Goal: Transaction & Acquisition: Obtain resource

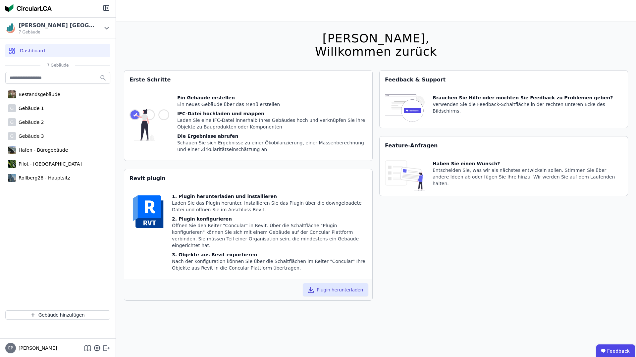
click at [106, 346] on icon at bounding box center [105, 348] width 4 height 5
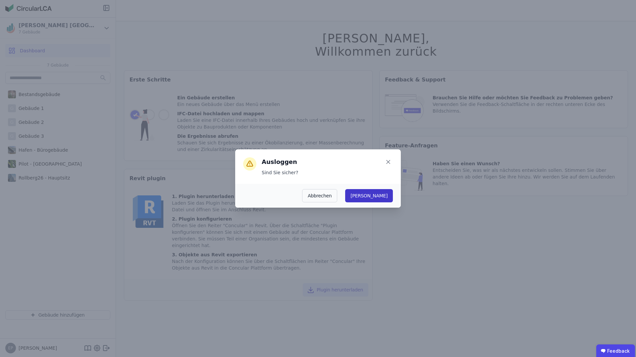
click at [385, 195] on button "Ja" at bounding box center [369, 195] width 48 height 13
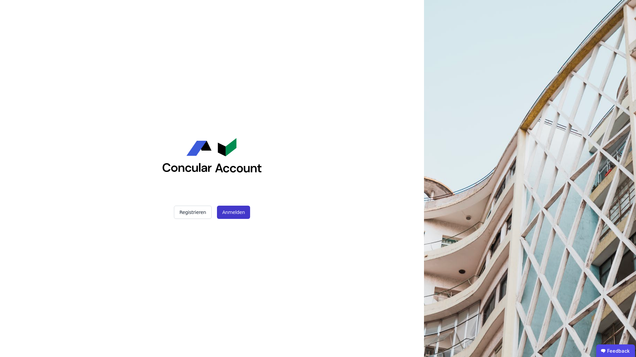
click at [228, 213] on button "Anmelden" at bounding box center [233, 212] width 33 height 13
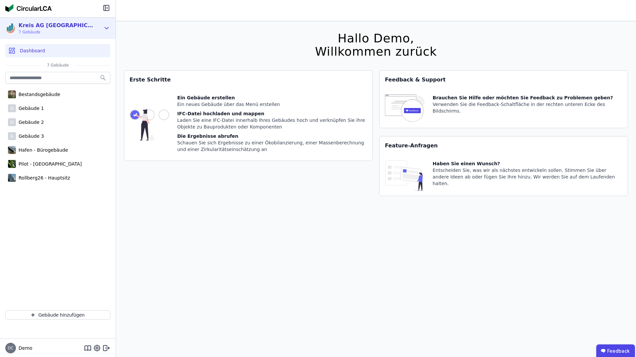
click at [82, 25] on div "Kreis AG [GEOGRAPHIC_DATA] 7 Gebäude" at bounding box center [52, 28] width 95 height 13
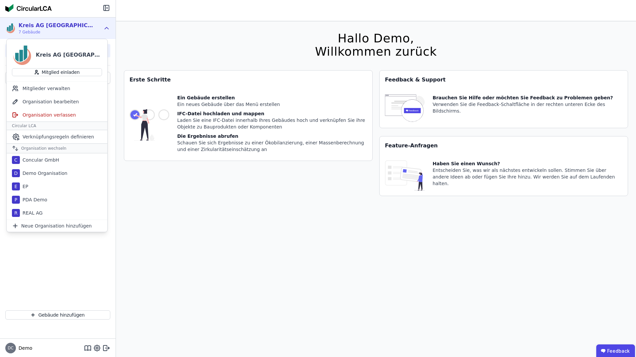
click at [172, 35] on div "Hallo Demo, Willkommen zurück Sie verwenden derzeit eine Beta-Version. Es könnt…" at bounding box center [376, 199] width 504 height 357
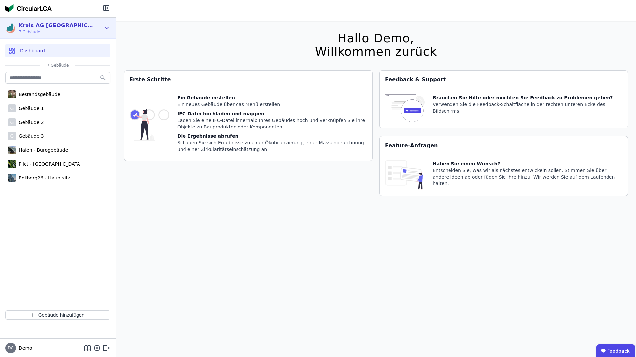
click at [90, 27] on div "Kreis AG [GEOGRAPHIC_DATA] 7 Gebäude" at bounding box center [52, 28] width 95 height 13
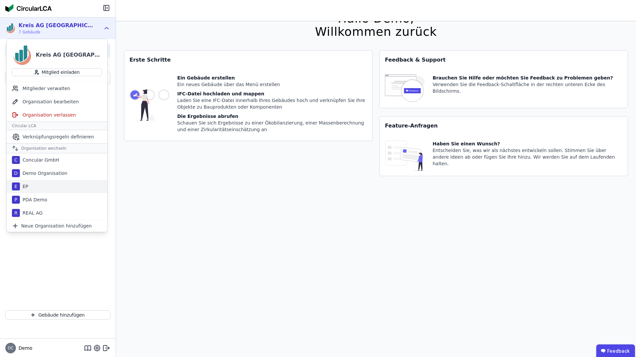
scroll to position [21, 0]
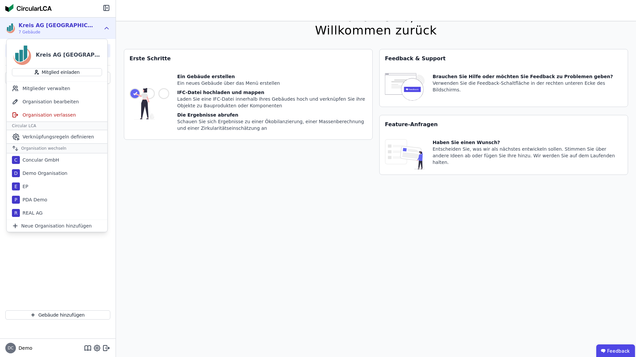
click at [149, 175] on div "Erste Schritte Ein Gebäude erstellen Ein neues Gebäude über das Menü erstellen …" at bounding box center [248, 116] width 249 height 134
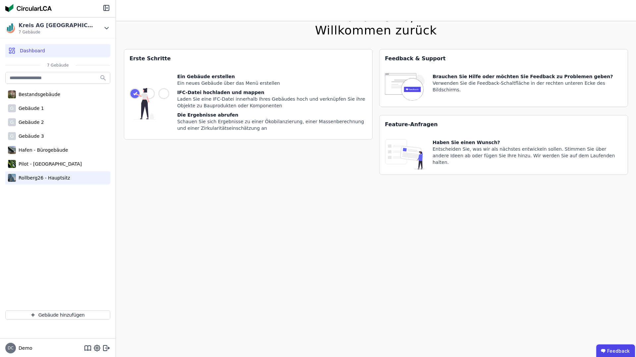
click at [54, 177] on div "Rollberg26 - Hauptsitz" at bounding box center [43, 178] width 54 height 7
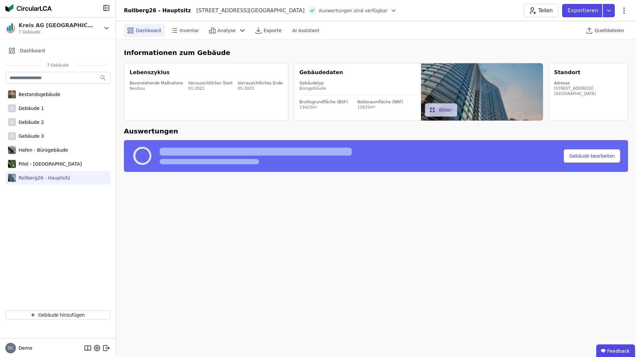
select select "*"
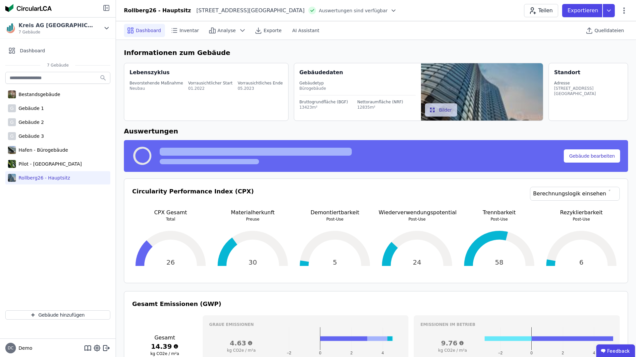
click at [107, 8] on icon at bounding box center [107, 7] width 1 height 1
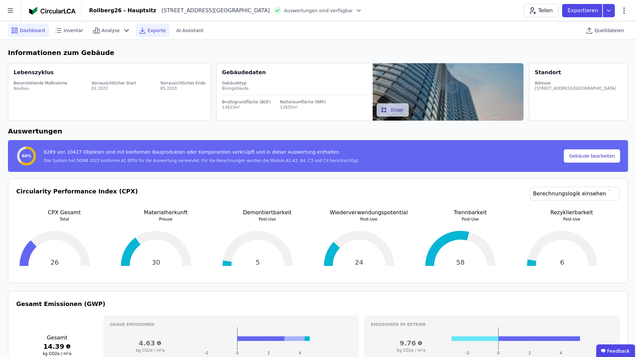
click at [153, 30] on span "Exporte" at bounding box center [157, 30] width 18 height 7
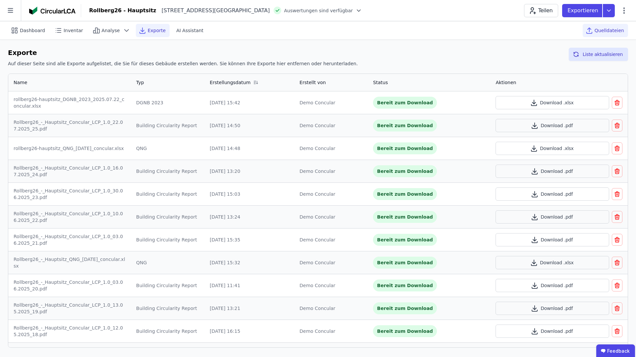
click at [610, 30] on span "Quelldateien" at bounding box center [609, 30] width 29 height 7
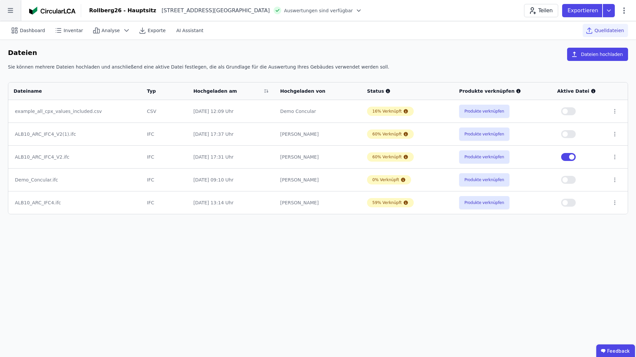
click at [13, 11] on icon at bounding box center [10, 10] width 21 height 21
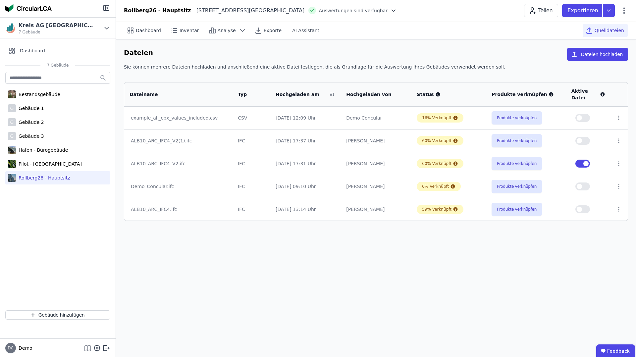
click at [87, 348] on icon at bounding box center [88, 348] width 8 height 8
click at [108, 10] on icon at bounding box center [106, 7] width 5 height 5
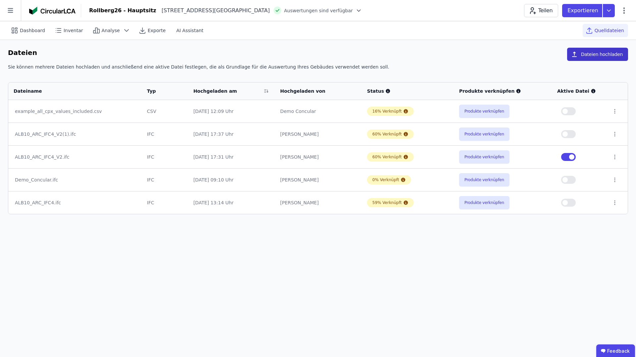
click at [593, 54] on button "Dateien hochladen" at bounding box center [597, 54] width 61 height 13
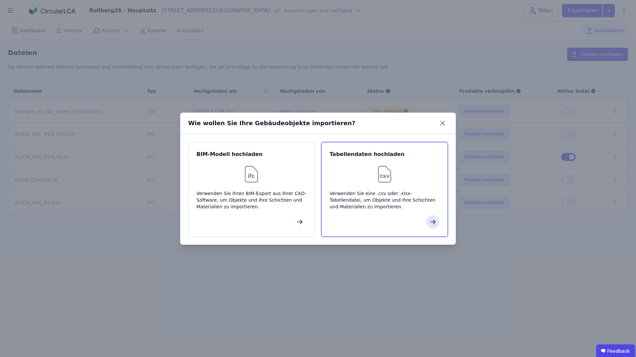
click at [364, 176] on div at bounding box center [385, 174] width 110 height 21
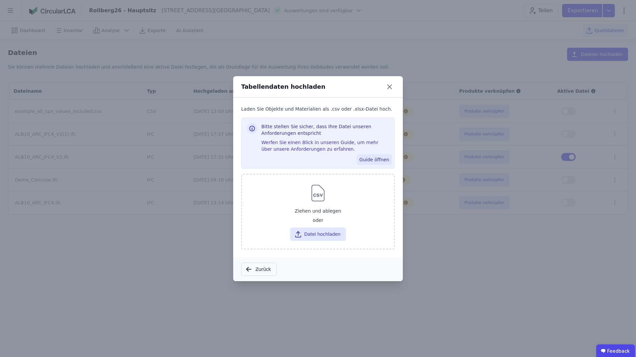
click at [380, 159] on button "Guide öffnen" at bounding box center [374, 159] width 35 height 11
click at [390, 87] on icon at bounding box center [390, 87] width 4 height 4
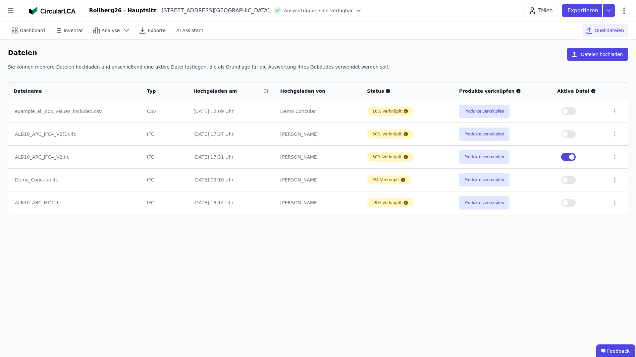
click at [571, 134] on button "button" at bounding box center [568, 134] width 15 height 8
click at [485, 157] on button "Produkte verknüpfen" at bounding box center [484, 156] width 50 height 13
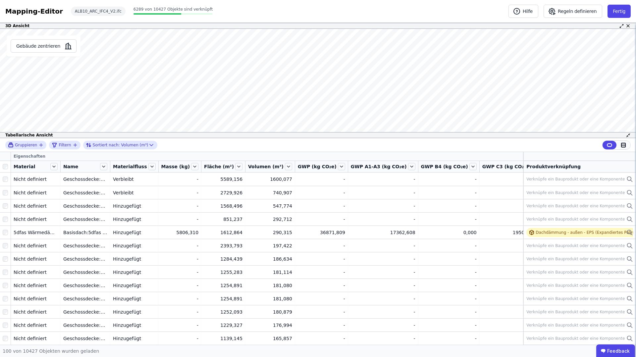
click at [623, 145] on icon at bounding box center [624, 145] width 4 height 0
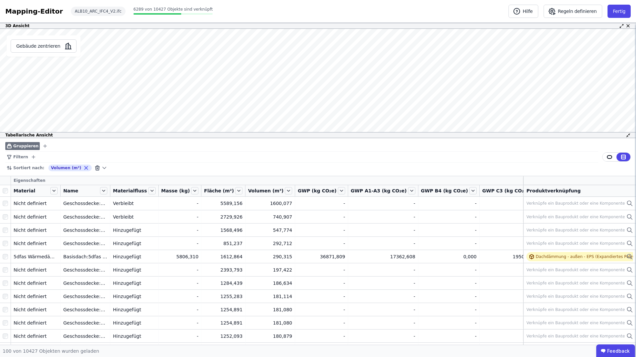
click at [42, 146] on icon "button" at bounding box center [44, 145] width 5 height 5
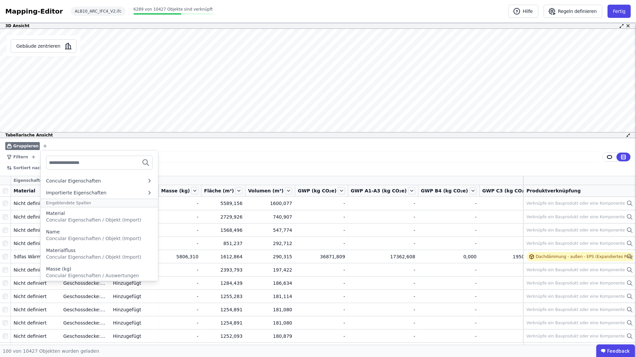
click at [76, 165] on input "text" at bounding box center [73, 163] width 49 height 12
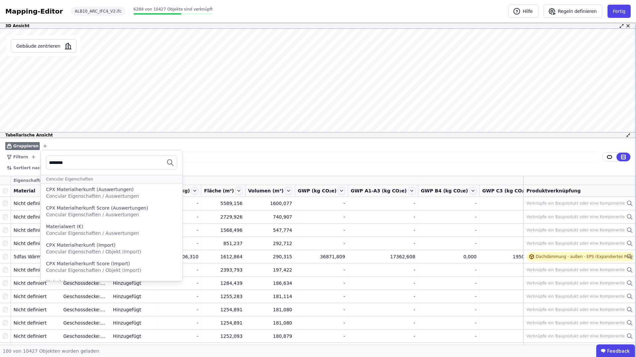
type input "********"
click at [200, 163] on div "Sortiert nach: Volumen (m³)" at bounding box center [301, 168] width 593 height 11
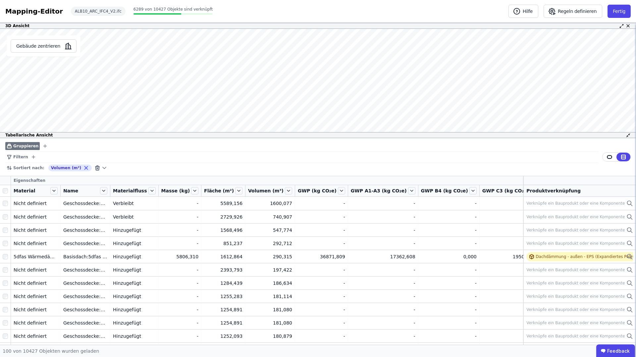
click at [45, 147] on icon "button" at bounding box center [45, 146] width 0 height 3
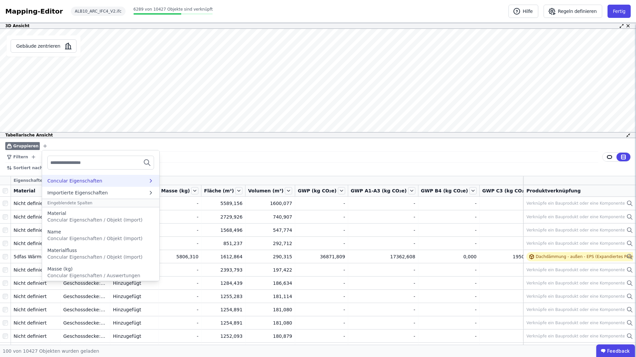
click at [125, 180] on div "Concular Eigenschaften" at bounding box center [97, 181] width 100 height 7
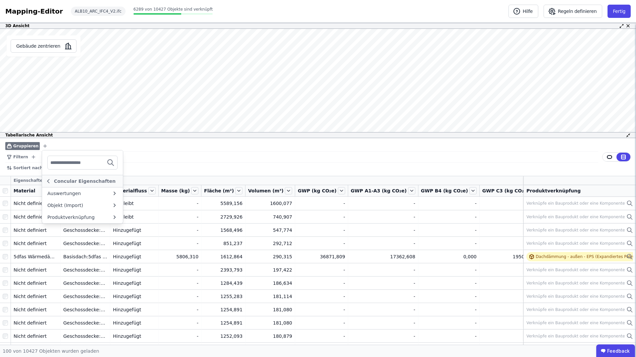
click at [61, 162] on input "text" at bounding box center [74, 163] width 49 height 12
type input "********"
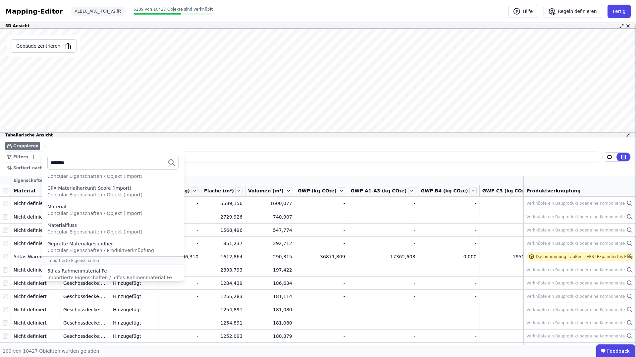
scroll to position [76, 0]
click at [79, 212] on span "Concular Eigenschaften / Objekt (Import)" at bounding box center [94, 212] width 95 height 5
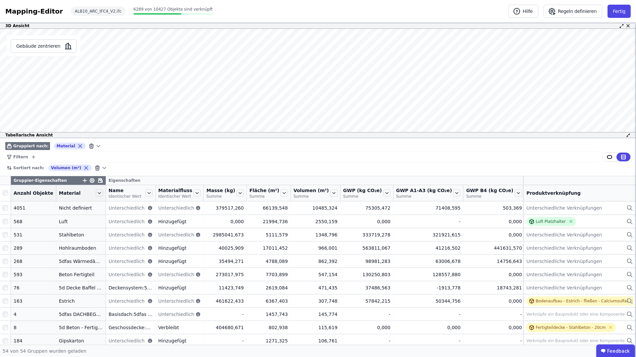
click at [184, 157] on div "Filtern" at bounding box center [301, 157] width 593 height 11
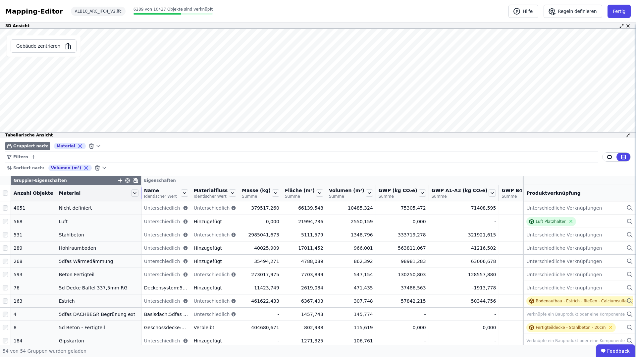
drag, startPoint x: 99, startPoint y: 192, endPoint x: 133, endPoint y: 191, distance: 33.1
click at [141, 191] on div at bounding box center [141, 193] width 1 height 11
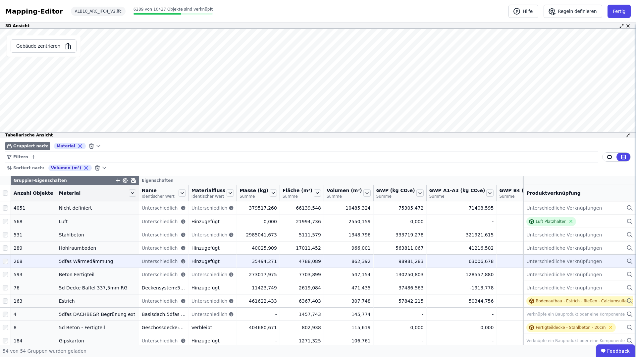
scroll to position [8, 0]
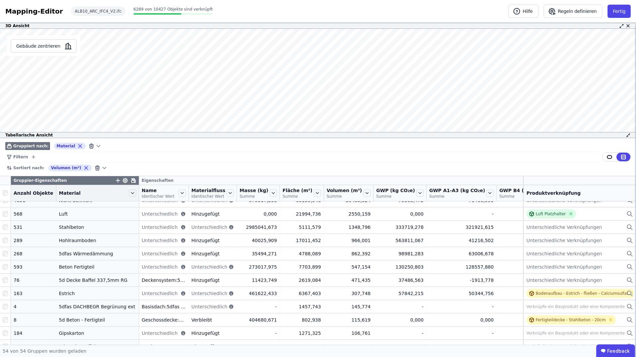
click at [115, 181] on icon "button" at bounding box center [118, 181] width 6 height 6
click at [140, 198] on input "text" at bounding box center [148, 198] width 49 height 12
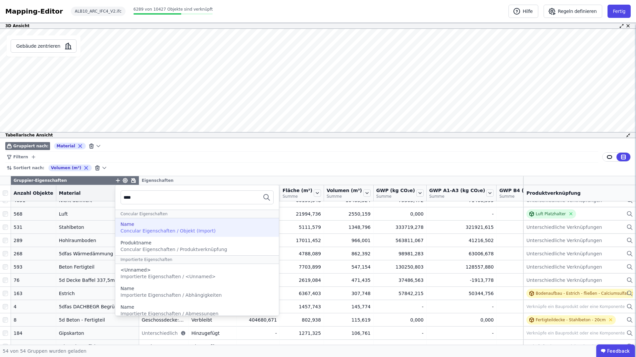
type input "****"
click at [163, 229] on span "Concular Eigenschaften / Objekt (Import)" at bounding box center [168, 230] width 95 height 5
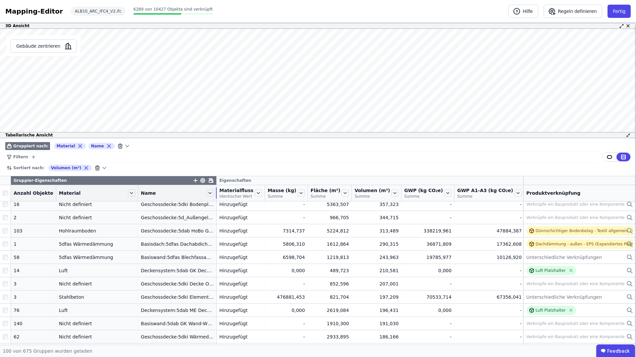
scroll to position [0, 0]
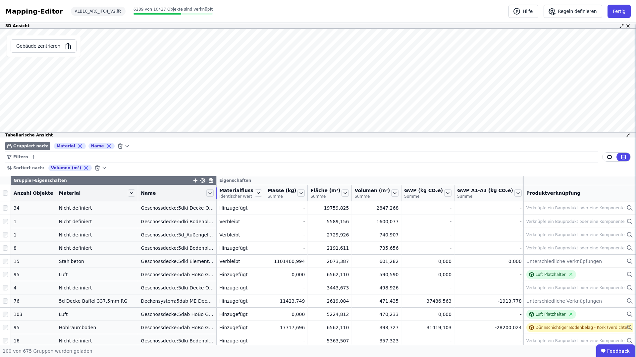
drag, startPoint x: 177, startPoint y: 187, endPoint x: 205, endPoint y: 188, distance: 28.2
click at [205, 188] on div "Name" at bounding box center [177, 193] width 78 height 11
click at [31, 156] on icon "filter_by" at bounding box center [33, 156] width 5 height 5
click at [207, 155] on div "Filtern" at bounding box center [301, 157] width 593 height 11
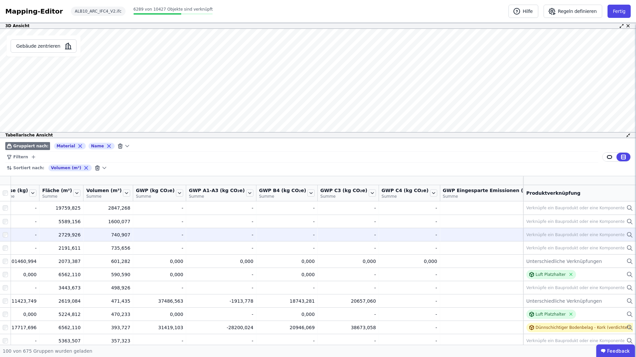
scroll to position [0, 449]
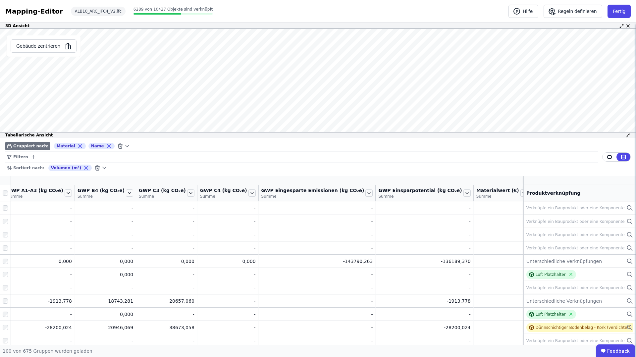
click at [589, 181] on icon "button" at bounding box center [591, 181] width 4 height 0
click at [597, 198] on input "text" at bounding box center [621, 198] width 49 height 12
click at [460, 165] on div "Sortiert nach: Volumen (m³)" at bounding box center [301, 168] width 593 height 11
click at [596, 179] on icon at bounding box center [598, 181] width 5 height 5
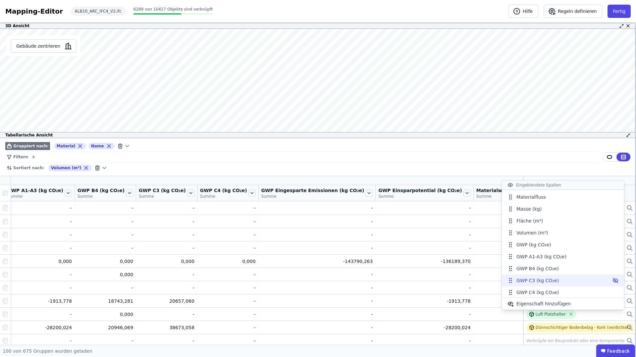
scroll to position [50, 0]
click at [613, 278] on icon at bounding box center [615, 278] width 5 height 5
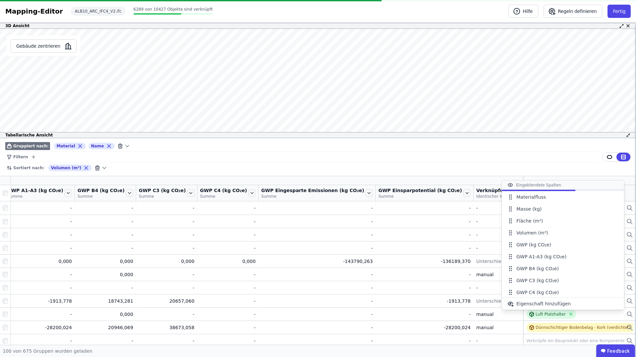
scroll to position [0, 399]
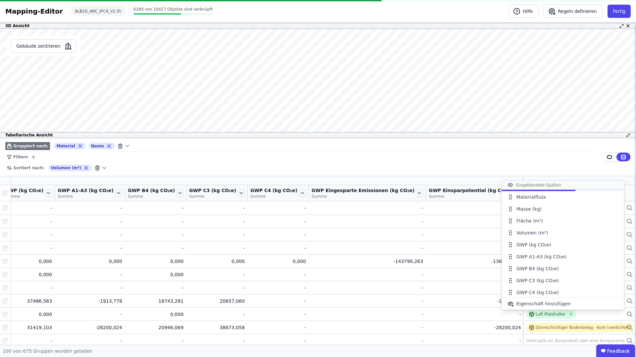
click at [385, 153] on div "Filtern" at bounding box center [301, 157] width 593 height 11
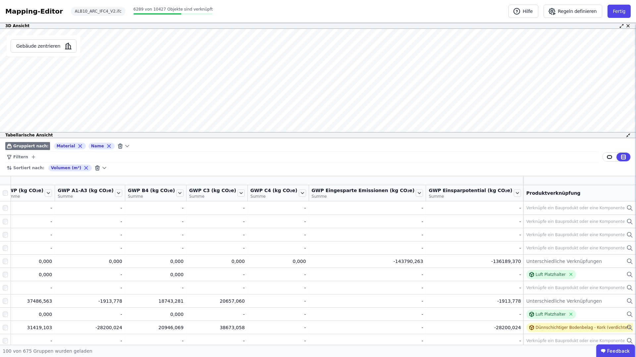
scroll to position [0, 71]
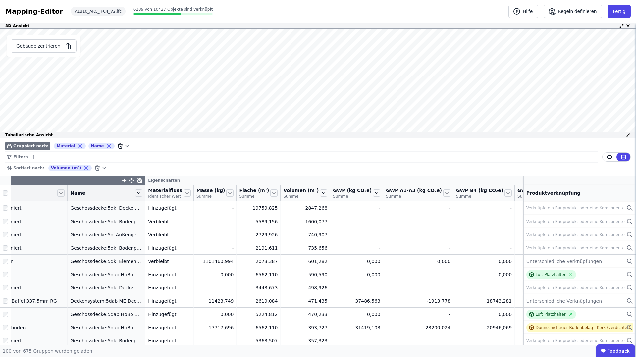
click at [120, 146] on icon at bounding box center [120, 146] width 1 height 1
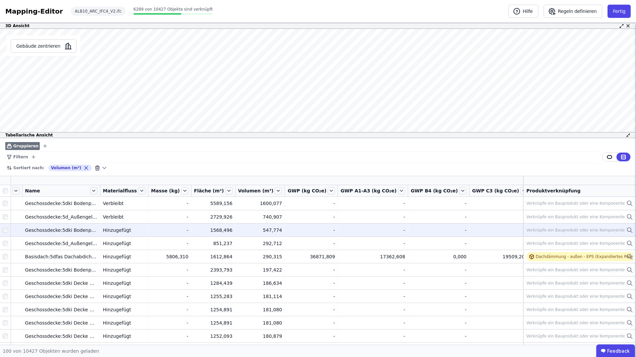
click at [612, 230] on div "Verknüpfe ein Bauprodukt oder eine Komponente" at bounding box center [576, 230] width 98 height 5
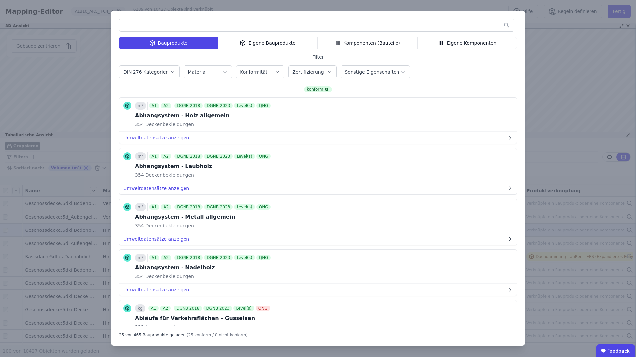
click at [172, 27] on input "text" at bounding box center [316, 25] width 395 height 12
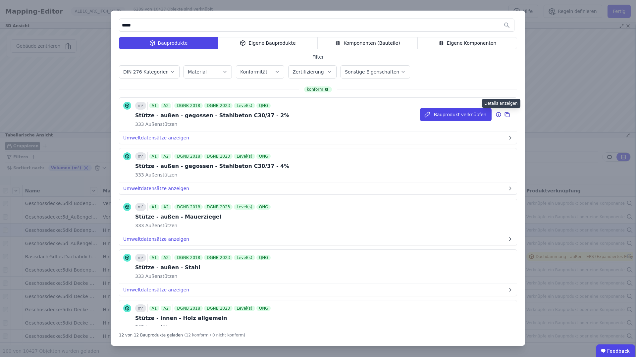
type input "*****"
click at [498, 114] on icon at bounding box center [499, 115] width 6 height 8
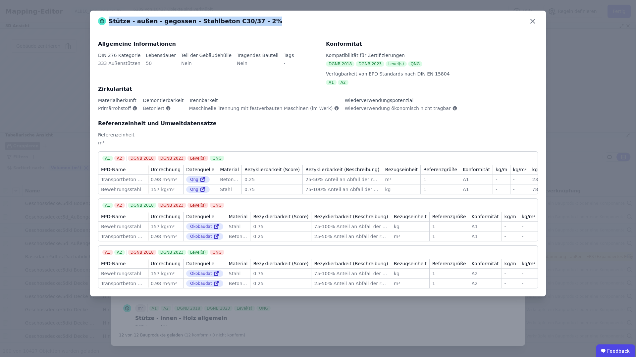
drag, startPoint x: 109, startPoint y: 22, endPoint x: 255, endPoint y: 21, distance: 145.5
click at [255, 21] on div "Stütze - außen - gegossen - Stahlbeton C30/37 - 2%" at bounding box center [190, 21] width 184 height 9
drag, startPoint x: 258, startPoint y: 21, endPoint x: 229, endPoint y: 21, distance: 29.2
click at [258, 21] on div "Stütze - außen - gegossen - Stahlbeton C30/37 - 2%" at bounding box center [318, 22] width 456 height 22
drag, startPoint x: 104, startPoint y: 142, endPoint x: 98, endPoint y: 142, distance: 6.3
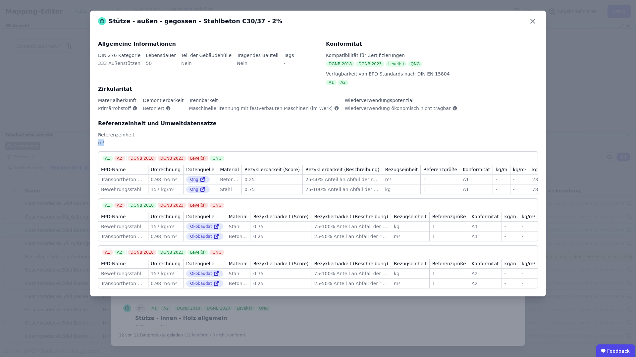
click at [98, 142] on div "m³" at bounding box center [318, 145] width 440 height 12
click at [117, 141] on div "m³" at bounding box center [318, 145] width 440 height 12
drag, startPoint x: 104, startPoint y: 142, endPoint x: 96, endPoint y: 142, distance: 7.6
click at [96, 142] on div "Allgemeine Informationen DIN 276 Kategorie 333 Außenstützen Lebensdauer 50 Teil…" at bounding box center [318, 164] width 456 height 264
click at [110, 143] on div "m³" at bounding box center [318, 145] width 440 height 12
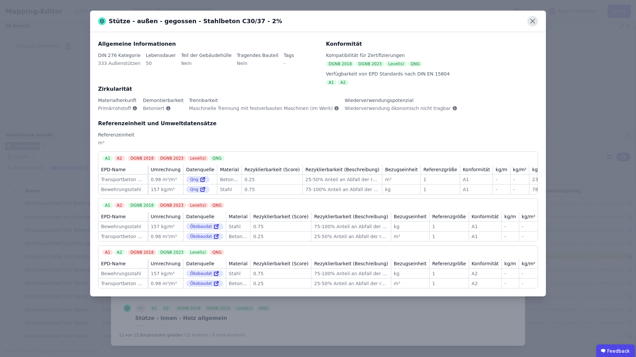
click at [534, 21] on icon at bounding box center [532, 21] width 11 height 11
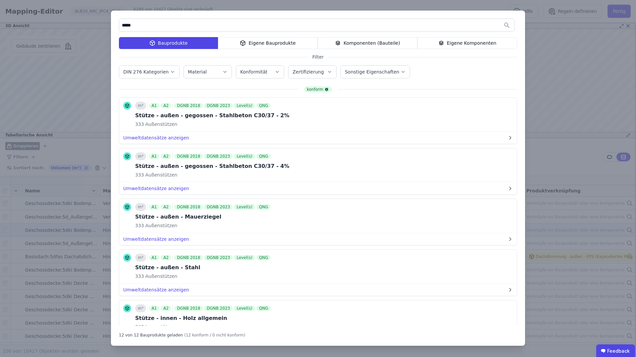
click at [559, 84] on div "***** Bauprodukte Eigene Bauprodukte Komponenten (Bauteile) Eigene Komponenten …" at bounding box center [318, 178] width 636 height 357
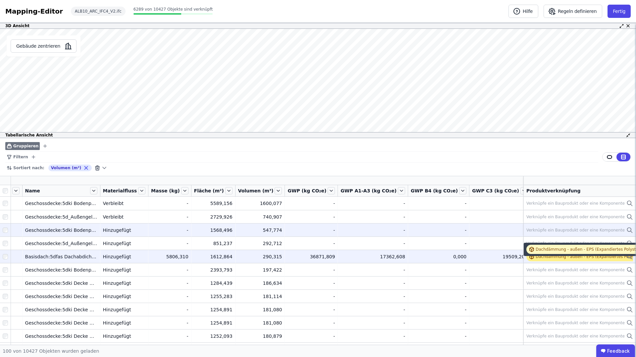
click at [553, 258] on div "Dachdämmung - außen - EPS (Expandiertes Polystyrol)" at bounding box center [590, 256] width 109 height 5
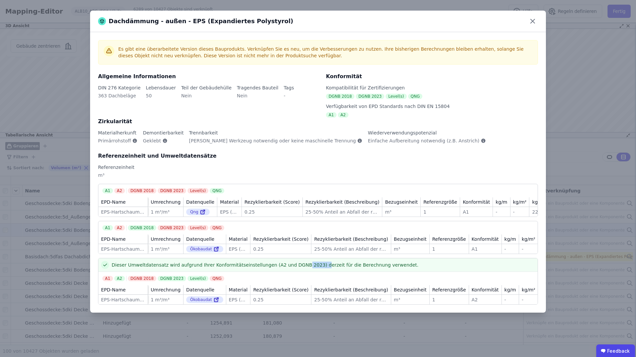
drag, startPoint x: 295, startPoint y: 268, endPoint x: 313, endPoint y: 268, distance: 18.2
click at [313, 268] on span "Dieser Umweltdatensatz wird aufgrund Ihrer Konformitätseinstellungen (A2 und DG…" at bounding box center [265, 265] width 307 height 7
click at [302, 268] on span "Dieser Umweltdatensatz wird aufgrund Ihrer Konformitätseinstellungen (A2 und DG…" at bounding box center [265, 265] width 307 height 7
drag, startPoint x: 281, startPoint y: 271, endPoint x: 312, endPoint y: 271, distance: 30.8
click at [312, 268] on span "Dieser Umweltdatensatz wird aufgrund Ihrer Konformitätseinstellungen (A2 und DG…" at bounding box center [265, 265] width 307 height 7
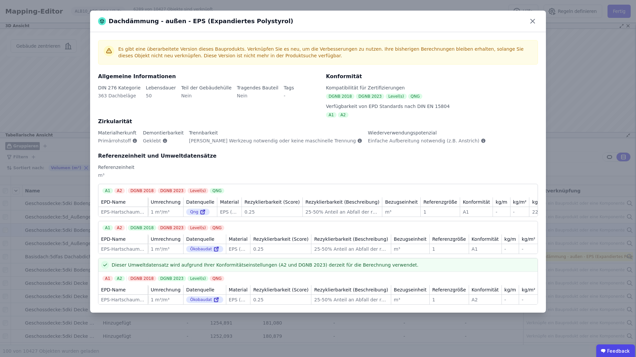
click at [287, 272] on div "Dieser Umweltdatensatz wird aufgrund Ihrer Konformitätseinstellungen (A2 und DG…" at bounding box center [317, 265] width 439 height 14
click at [533, 21] on icon at bounding box center [532, 21] width 11 height 11
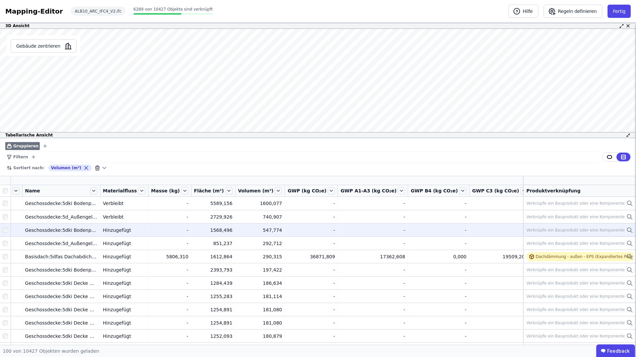
click at [570, 229] on div "Verknüpfe ein Bauprodukt oder eine Komponente" at bounding box center [576, 230] width 98 height 5
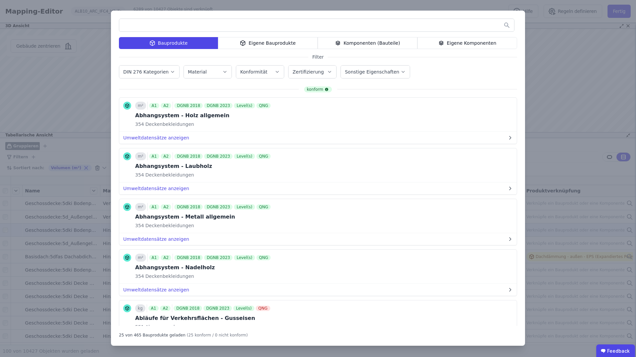
click at [393, 43] on div "Komponenten (Bauteile)" at bounding box center [368, 43] width 100 height 12
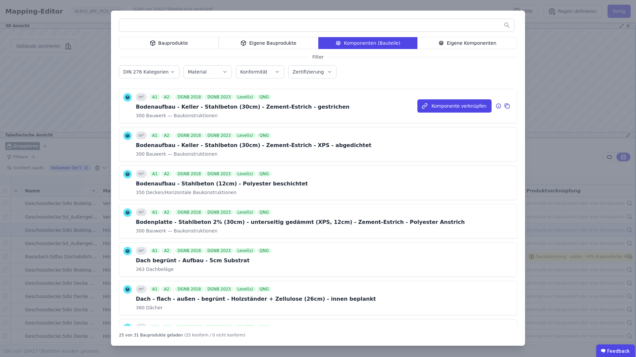
scroll to position [0, 0]
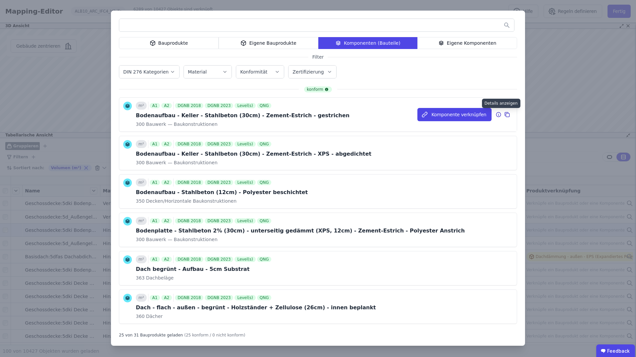
click at [498, 115] on icon at bounding box center [499, 115] width 6 height 8
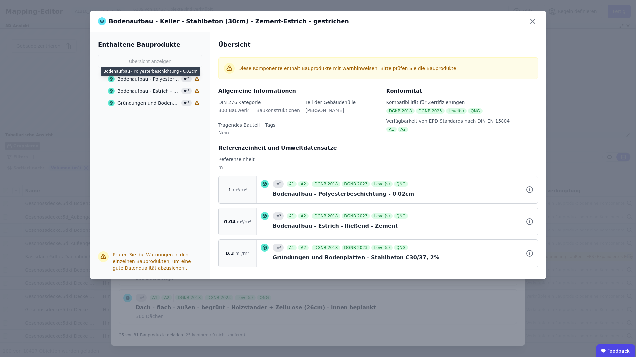
click at [135, 79] on div "Bodenaufbau - Polyesterbeschichtung - 0,02cm" at bounding box center [148, 79] width 62 height 7
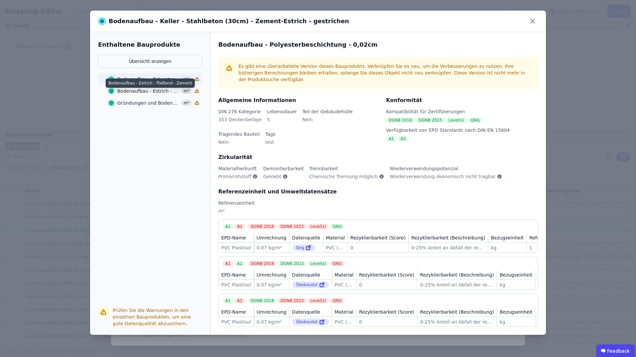
click at [138, 92] on div "Bodenaufbau - Estrich - fließend - Zement" at bounding box center [148, 91] width 62 height 7
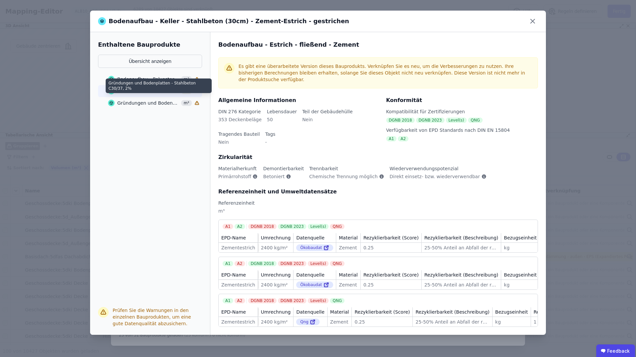
click at [150, 103] on div "Gründungen und Bodenplatten - Stahlbeton C30/37, 2%" at bounding box center [148, 103] width 62 height 7
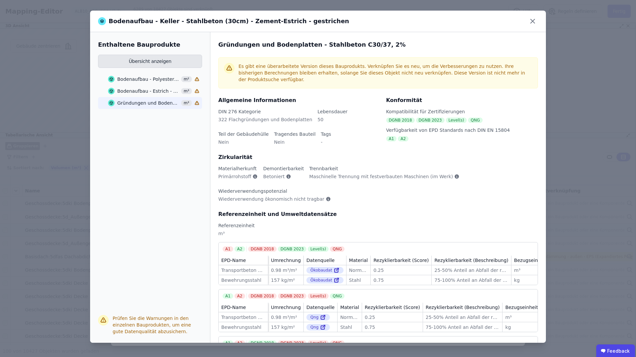
click at [142, 60] on button "Übersicht anzeigen" at bounding box center [150, 61] width 104 height 13
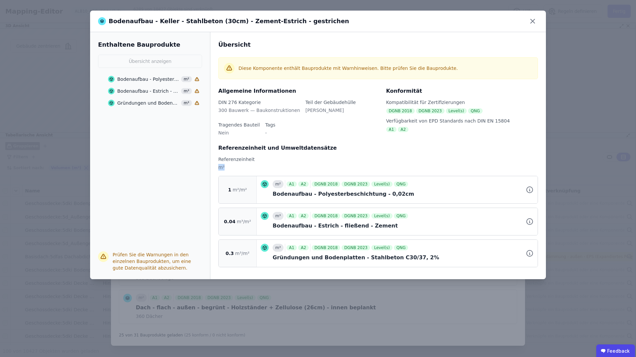
drag, startPoint x: 225, startPoint y: 168, endPoint x: 217, endPoint y: 168, distance: 8.0
click at [216, 168] on div "Übersicht Diese Komponente enthält Bauprodukte mit Warnhinweisen. Bitte prüfen …" at bounding box center [378, 155] width 336 height 247
click at [235, 170] on div "m²" at bounding box center [378, 170] width 320 height 12
drag, startPoint x: 242, startPoint y: 222, endPoint x: 223, endPoint y: 222, distance: 18.9
click at [223, 222] on div "0.04 m³/m²" at bounding box center [238, 221] width 38 height 27
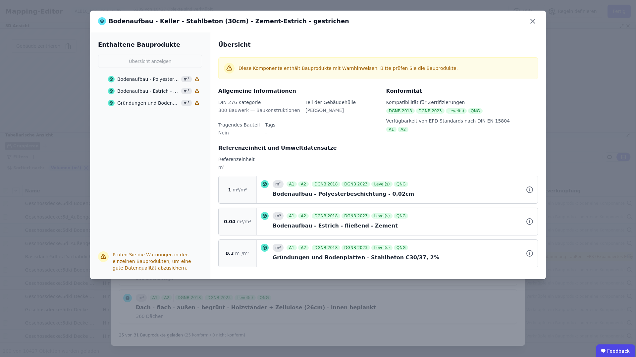
click at [245, 236] on div "Übersicht Diese Komponente enthält Bauprodukte mit Warnhinweisen. Bitte prüfen …" at bounding box center [378, 155] width 336 height 247
click at [533, 21] on icon at bounding box center [533, 21] width 4 height 4
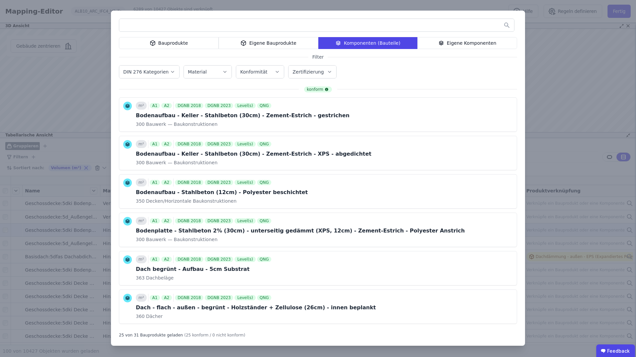
drag, startPoint x: 182, startPoint y: 40, endPoint x: 193, endPoint y: 40, distance: 10.9
click at [182, 40] on div "Bauprodukte" at bounding box center [169, 43] width 100 height 12
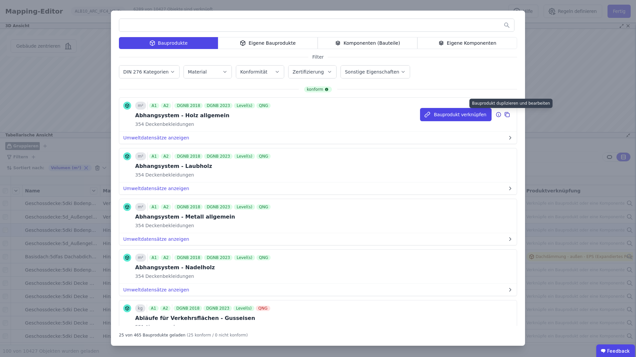
click at [508, 115] on icon at bounding box center [507, 115] width 6 height 8
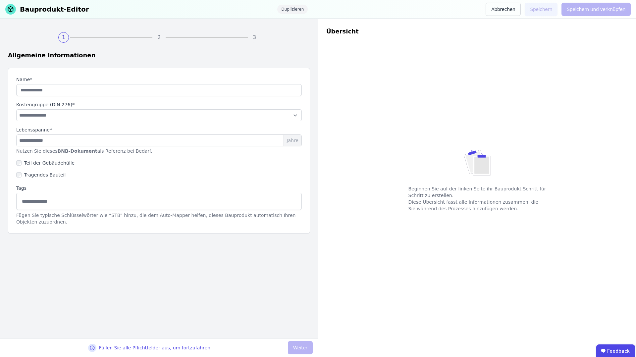
type input "**********"
type input "**"
select select "**********"
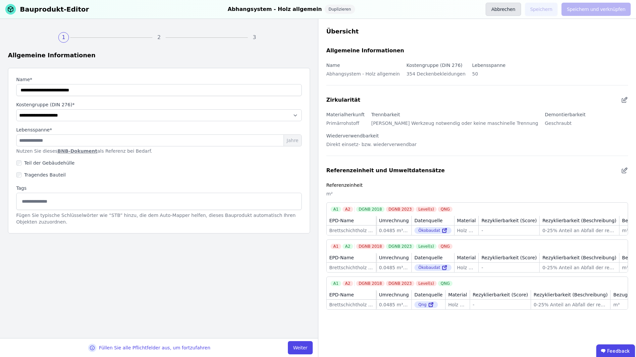
click at [505, 8] on button "Abbrechen" at bounding box center [503, 9] width 35 height 13
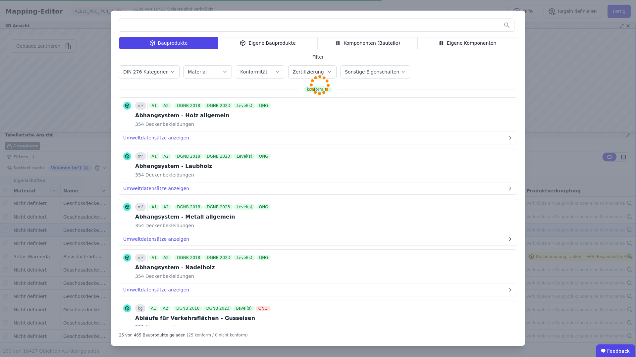
click at [382, 41] on div "Komponenten (Bauteile)" at bounding box center [368, 43] width 100 height 12
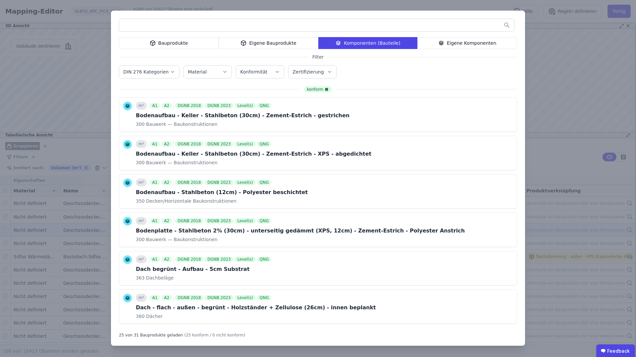
click at [577, 143] on div "Bauprodukte Eigene Bauprodukte Komponenten (Bauteile) Eigene Komponenten Filter…" at bounding box center [318, 178] width 636 height 357
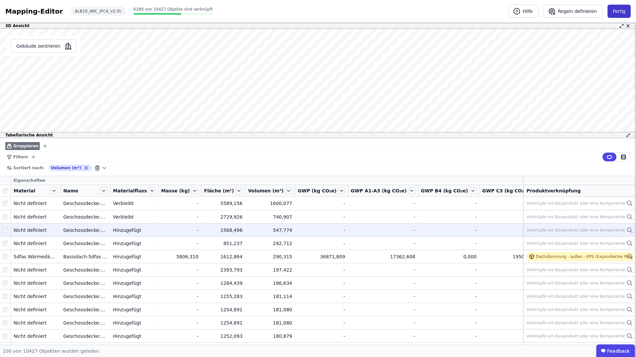
click at [623, 12] on button "Fertig" at bounding box center [619, 11] width 23 height 13
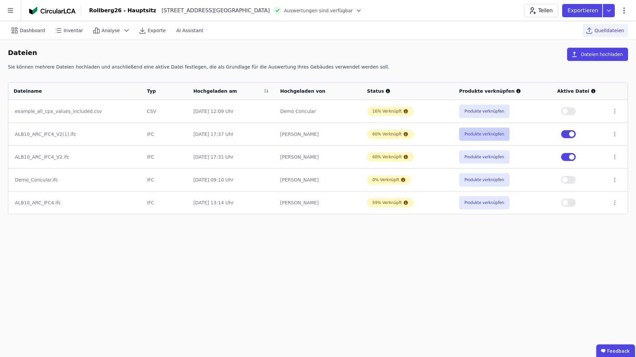
click at [493, 133] on button "Produkte verknüpfen" at bounding box center [484, 134] width 50 height 13
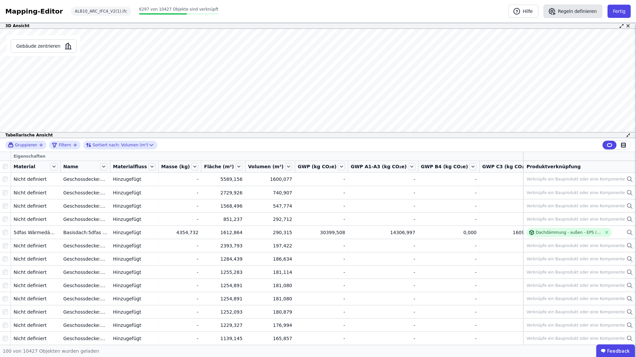
click at [578, 12] on button "Regeln definieren" at bounding box center [573, 11] width 59 height 13
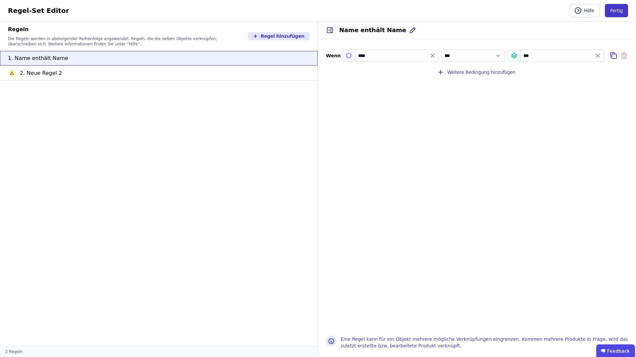
click at [620, 9] on button "Fertig" at bounding box center [616, 10] width 23 height 13
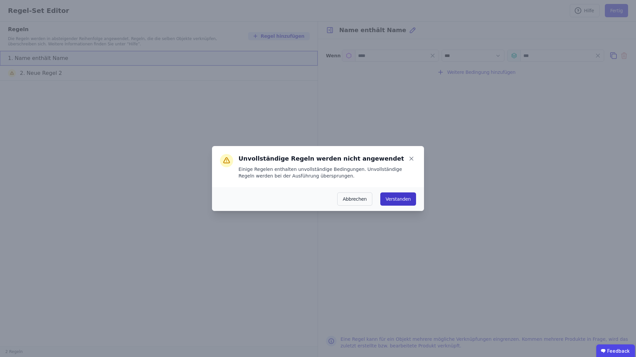
click at [400, 198] on button "Verstanden" at bounding box center [398, 199] width 36 height 13
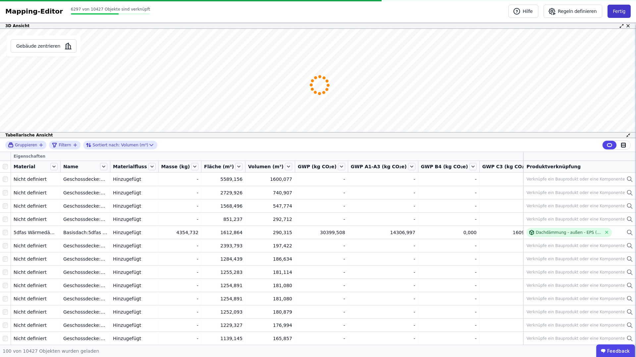
click at [617, 13] on button "Fertig" at bounding box center [619, 11] width 23 height 13
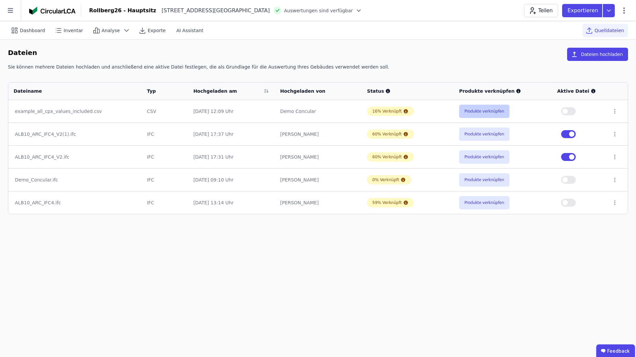
click at [492, 112] on button "Produkte verknüpfen" at bounding box center [484, 111] width 50 height 13
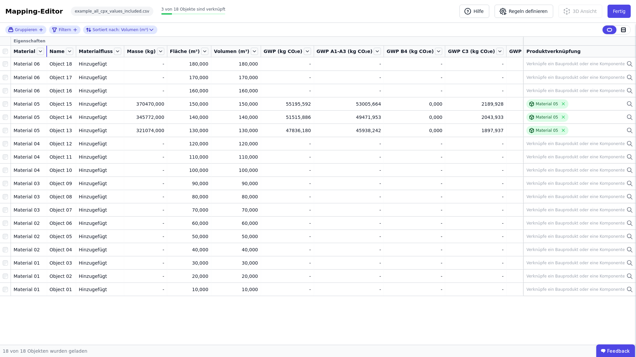
drag, startPoint x: 43, startPoint y: 48, endPoint x: 67, endPoint y: 45, distance: 24.4
click at [67, 45] on thead "Eigenschaften Material Name Materialfluss Masse (kg) Fläche (m²) Volumen (m³) G…" at bounding box center [484, 47] width 969 height 21
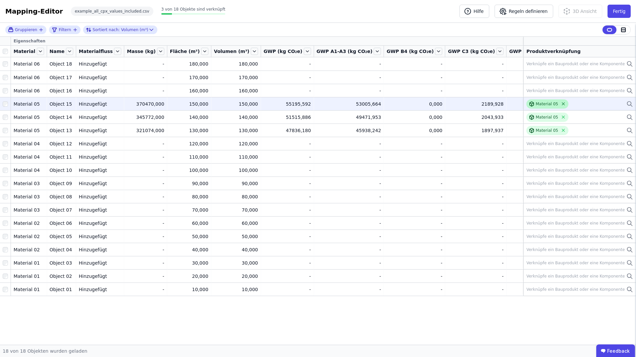
click at [563, 104] on icon at bounding box center [563, 103] width 5 height 5
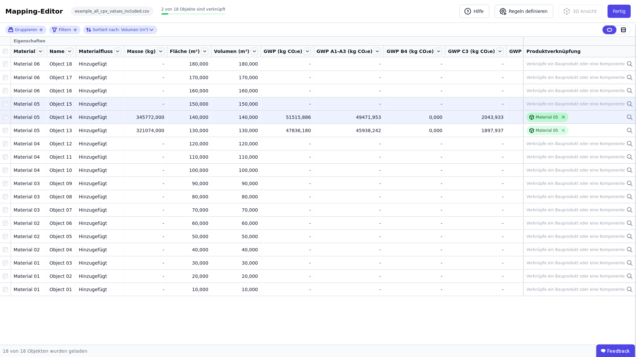
click at [562, 116] on icon at bounding box center [563, 117] width 3 height 3
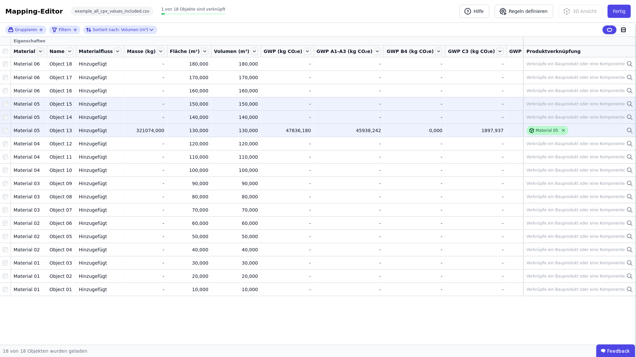
click at [562, 130] on icon at bounding box center [563, 130] width 3 height 3
click at [534, 11] on button "Regeln definieren" at bounding box center [524, 11] width 59 height 13
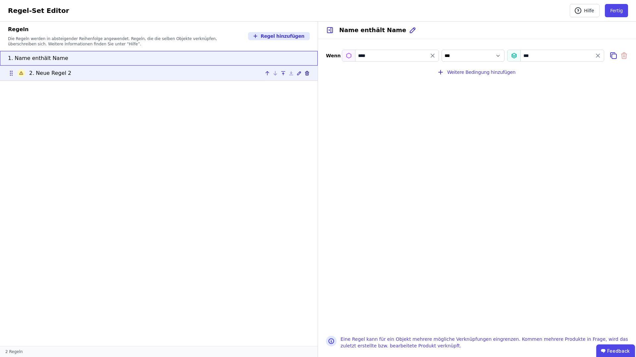
click at [308, 74] on icon at bounding box center [307, 73] width 5 height 5
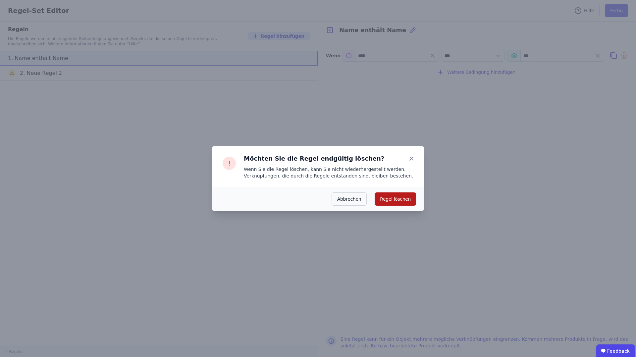
click at [399, 196] on button "Regel löschen" at bounding box center [395, 199] width 41 height 13
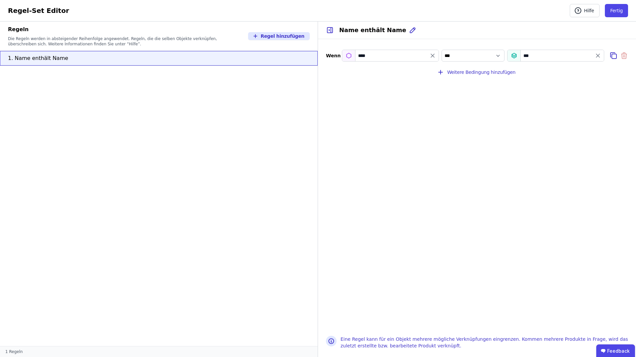
click at [368, 56] on div "****" at bounding box center [390, 56] width 97 height 12
click at [347, 56] on div "****" at bounding box center [390, 56] width 97 height 12
click at [469, 56] on select "*** *******" at bounding box center [473, 56] width 63 height 12
click at [555, 56] on div "***" at bounding box center [555, 56] width 97 height 12
click at [597, 55] on icon "value" at bounding box center [597, 55] width 3 height 3
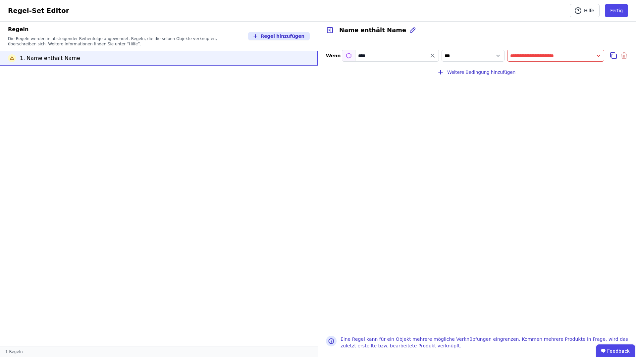
click at [568, 55] on input "value" at bounding box center [556, 56] width 96 height 12
click at [535, 69] on div "Name" at bounding box center [531, 69] width 36 height 7
select select "**********"
type input "****"
click at [614, 9] on button "Fertig" at bounding box center [616, 10] width 23 height 13
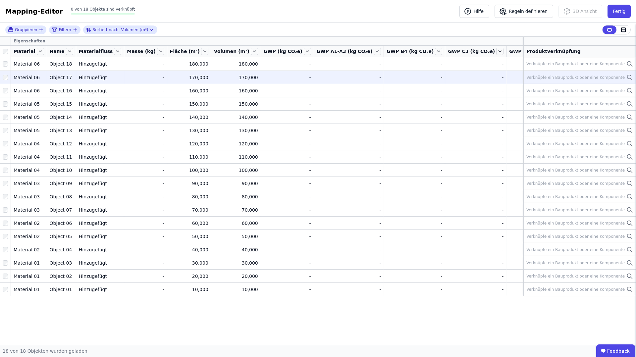
click at [588, 76] on div "Verknüpfe ein Bauprodukt oder eine Komponente" at bounding box center [576, 77] width 98 height 5
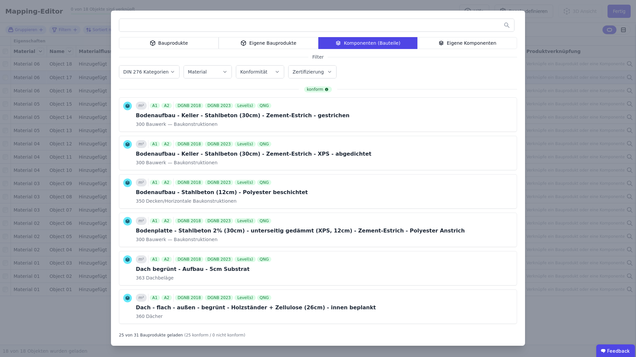
click at [256, 43] on div "Eigene Bauprodukte" at bounding box center [269, 43] width 100 height 12
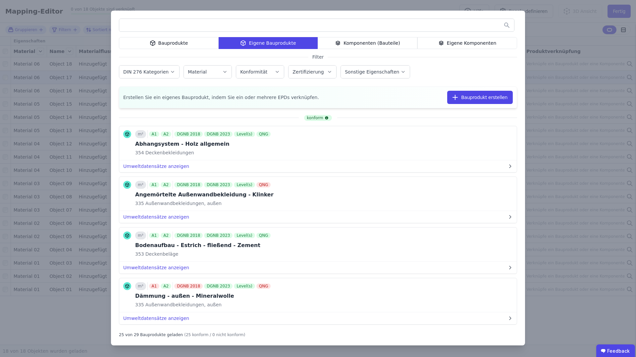
click at [142, 25] on input "text" at bounding box center [316, 25] width 395 height 12
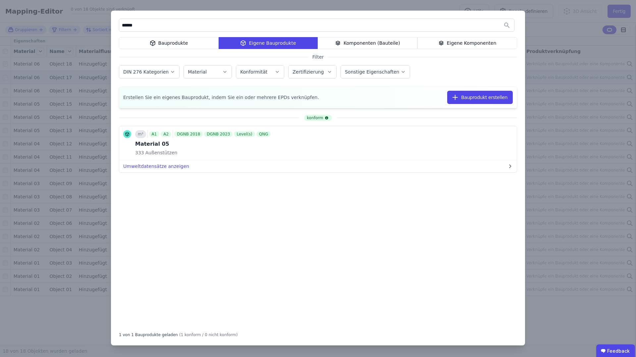
type input "******"
click at [555, 210] on div "****** Bauprodukte Eigene Bauprodukte Komponenten (Bauteile) Eigene Komponenten…" at bounding box center [318, 178] width 636 height 357
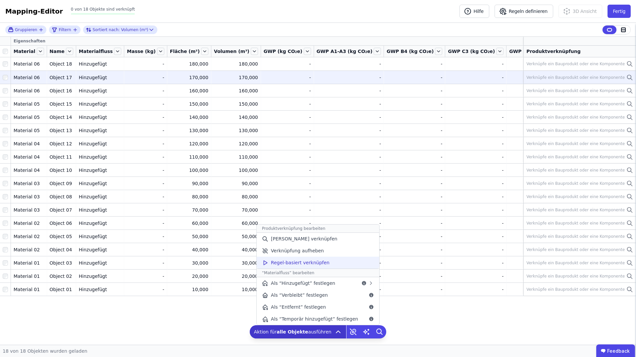
click at [290, 263] on span "Regel-basiert verknüpfen" at bounding box center [300, 262] width 59 height 7
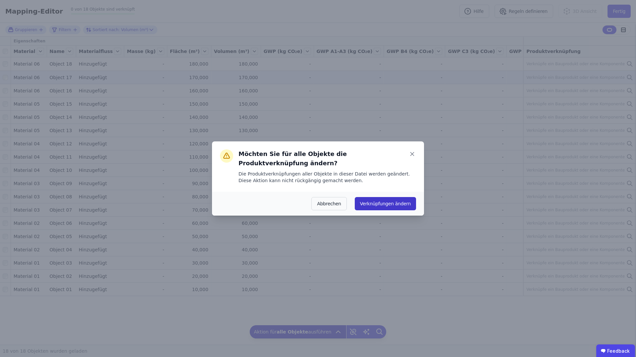
click at [388, 203] on button "Verknüpfungen ändern" at bounding box center [385, 203] width 61 height 13
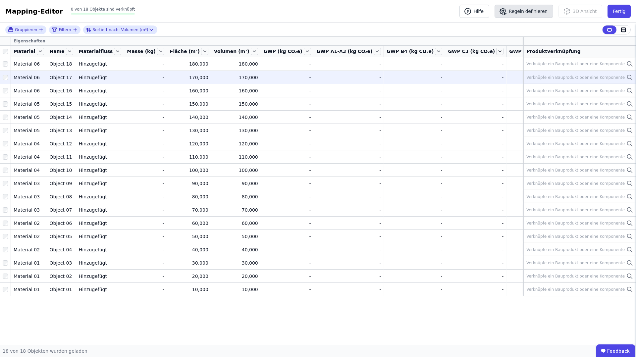
click at [527, 11] on button "Regeln definieren" at bounding box center [524, 11] width 59 height 13
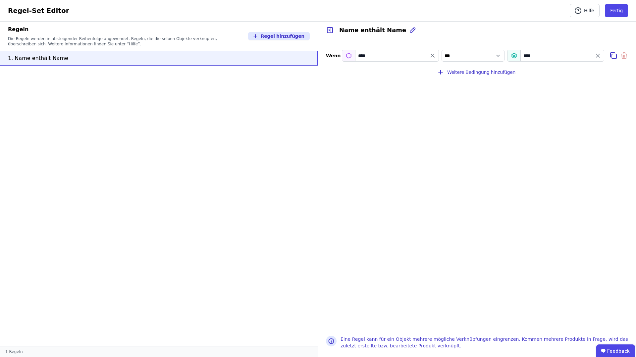
click at [372, 56] on div "****" at bounding box center [390, 56] width 97 height 12
click at [433, 54] on icon "filter_by" at bounding box center [432, 55] width 7 height 7
click at [398, 55] on input "filter_by" at bounding box center [390, 56] width 96 height 12
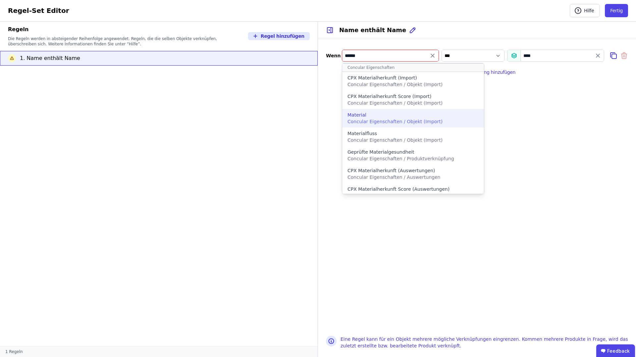
click at [381, 117] on div "Material" at bounding box center [413, 115] width 131 height 7
type input "********"
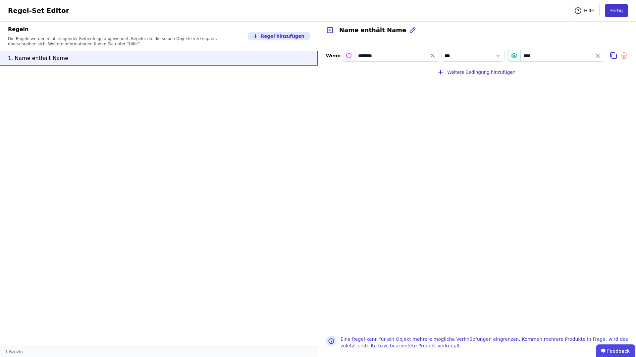
click at [616, 10] on button "Fertig" at bounding box center [616, 10] width 23 height 13
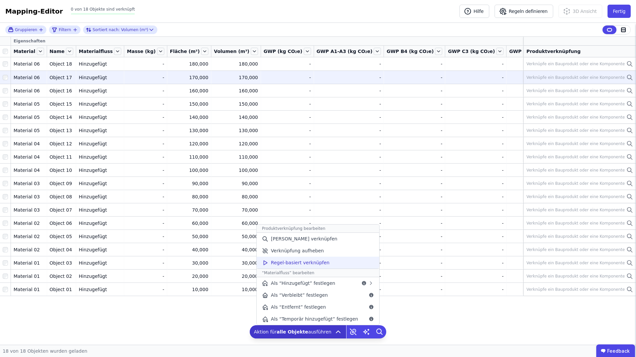
click at [312, 261] on span "Regel-basiert verknüpfen" at bounding box center [300, 262] width 59 height 7
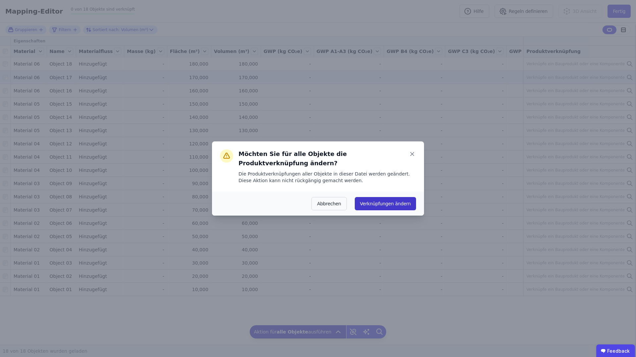
click at [382, 204] on button "Verknüpfungen ändern" at bounding box center [385, 203] width 61 height 13
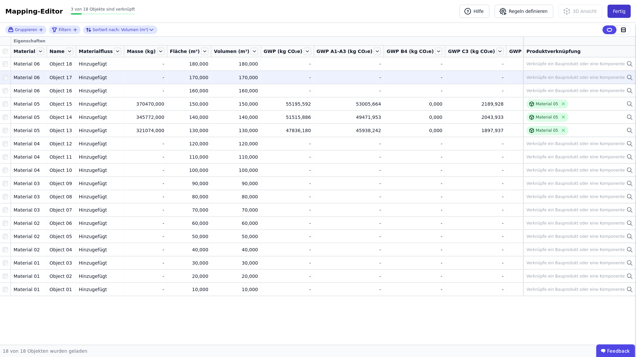
click at [619, 11] on button "Fertig" at bounding box center [619, 11] width 23 height 13
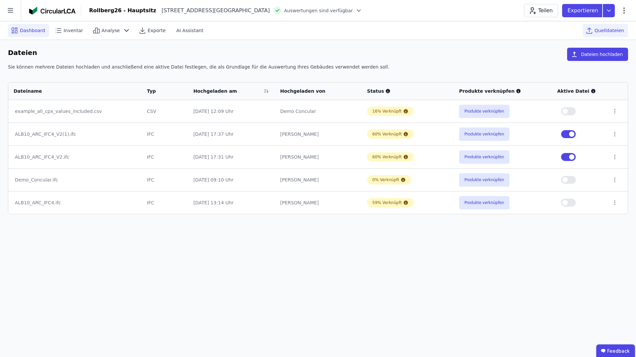
click at [31, 30] on span "Dashboard" at bounding box center [32, 30] width 25 height 7
select select "*"
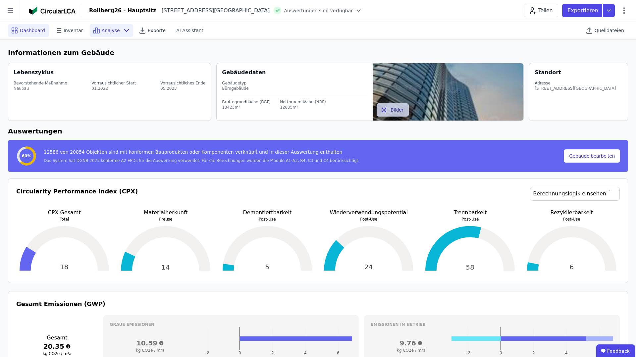
click at [123, 32] on icon at bounding box center [127, 31] width 8 height 8
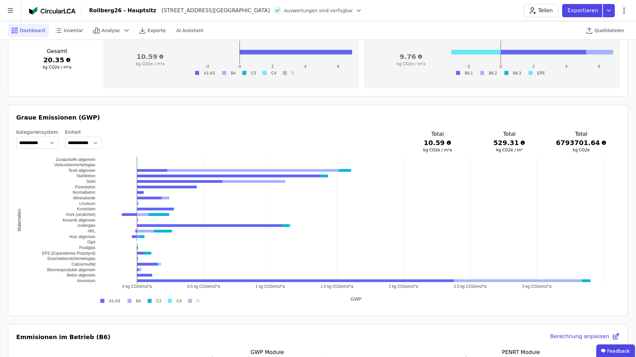
scroll to position [291, 0]
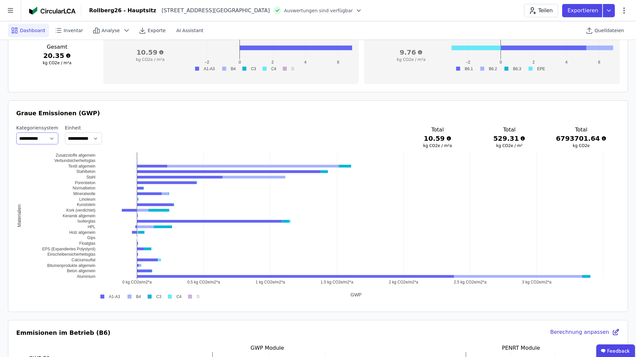
click at [48, 139] on select "**********" at bounding box center [37, 139] width 42 height 12
select select "**********"
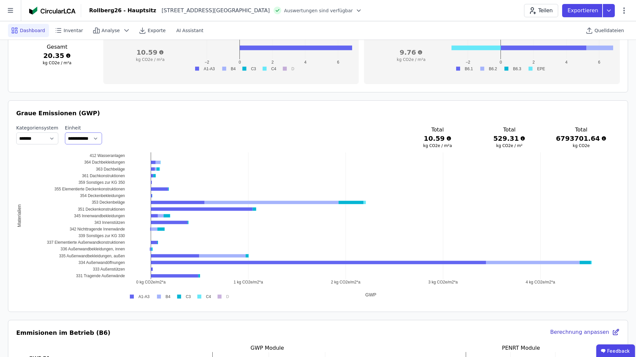
click at [102, 138] on select "**********" at bounding box center [83, 139] width 37 height 12
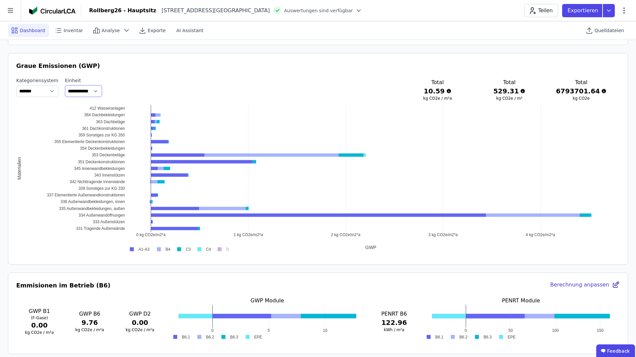
scroll to position [338, 0]
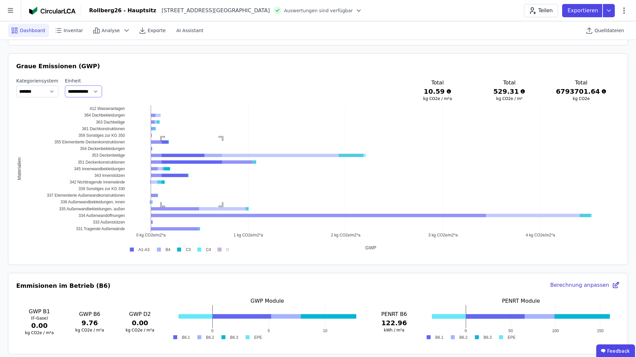
drag, startPoint x: 162, startPoint y: 138, endPoint x: 231, endPoint y: 212, distance: 101.7
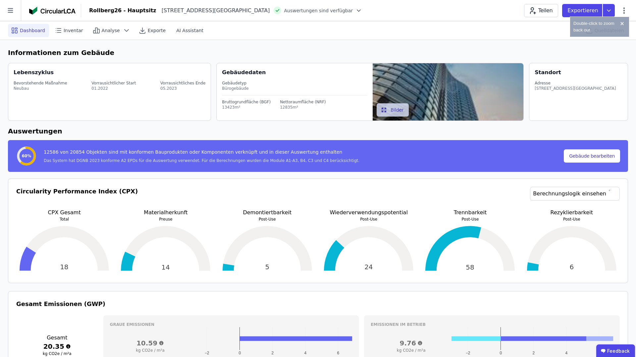
select select "**********"
select select "*"
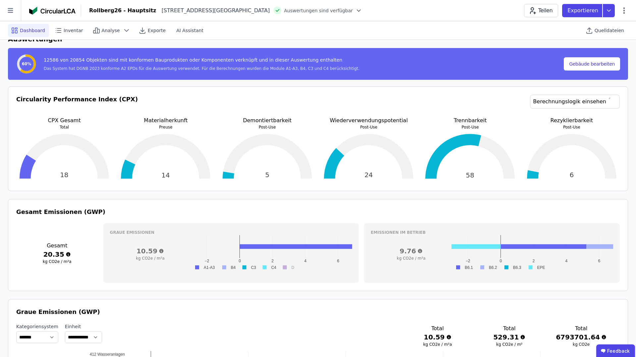
scroll to position [131, 0]
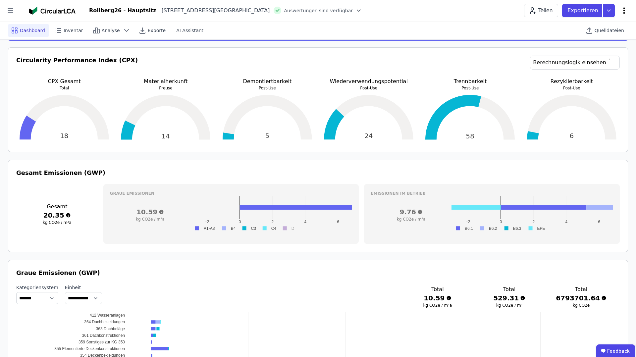
click at [625, 11] on icon at bounding box center [624, 11] width 8 height 8
click at [583, 50] on span "Energie im Betrieb (B6)" at bounding box center [595, 53] width 53 height 13
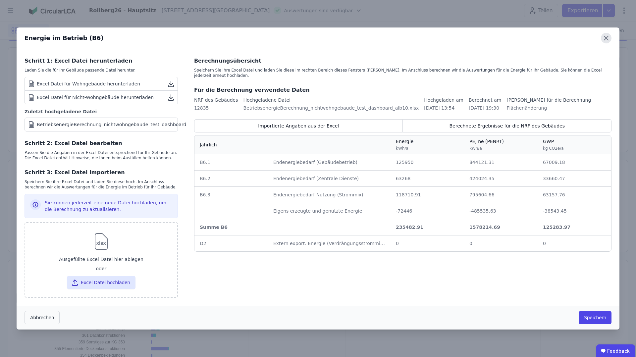
click at [604, 40] on icon at bounding box center [606, 38] width 4 height 4
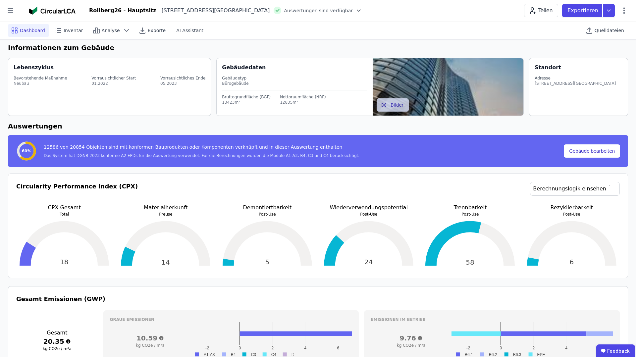
scroll to position [0, 0]
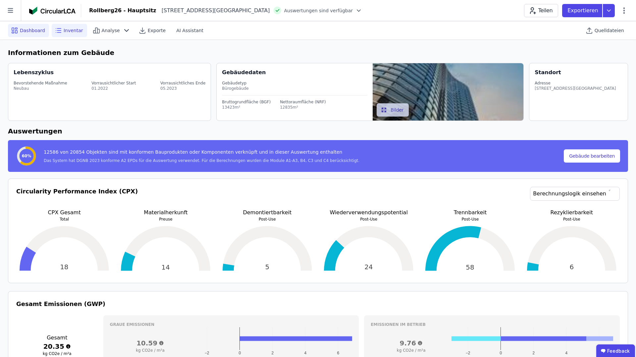
click at [73, 31] on span "Inventar" at bounding box center [74, 30] width 20 height 7
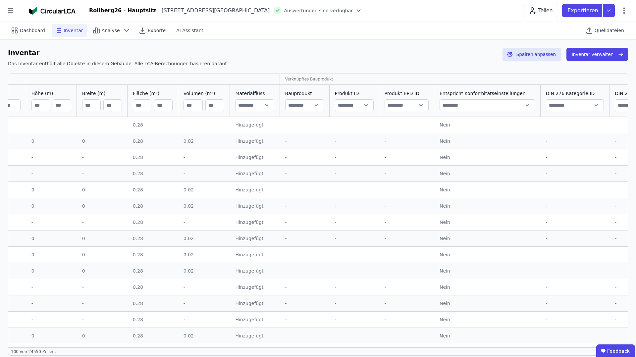
scroll to position [0, 17]
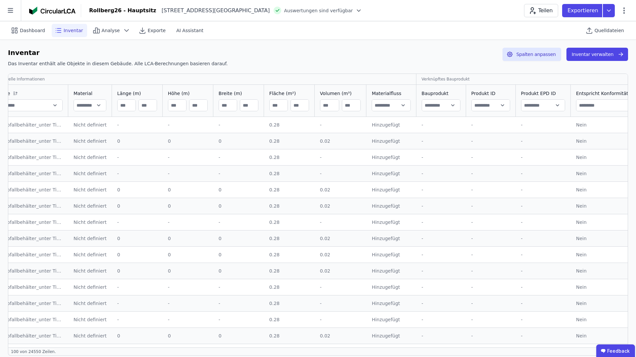
click at [448, 105] on input "text" at bounding box center [441, 105] width 38 height 12
type input "**********"
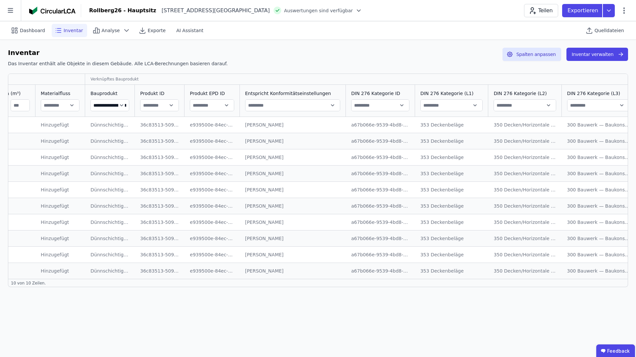
scroll to position [0, 355]
click at [531, 56] on button "Spalten anpassen" at bounding box center [532, 54] width 59 height 13
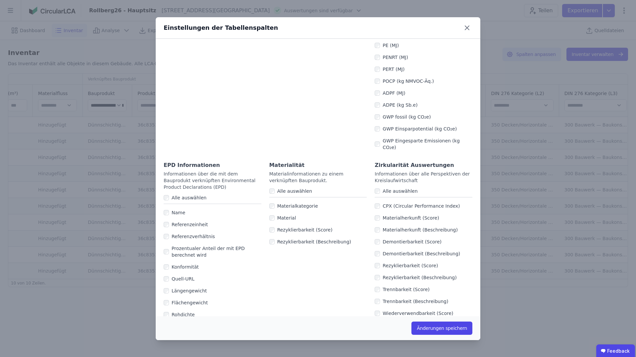
scroll to position [245, 0]
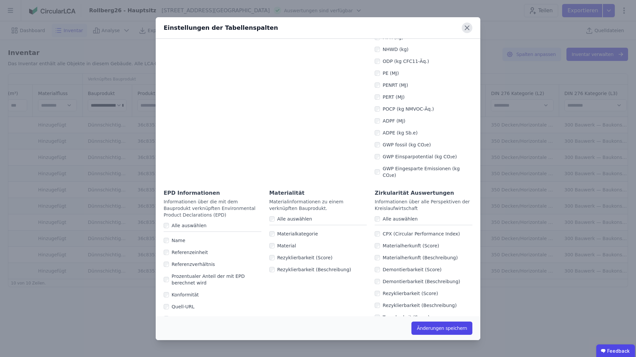
click at [469, 24] on icon at bounding box center [467, 28] width 11 height 11
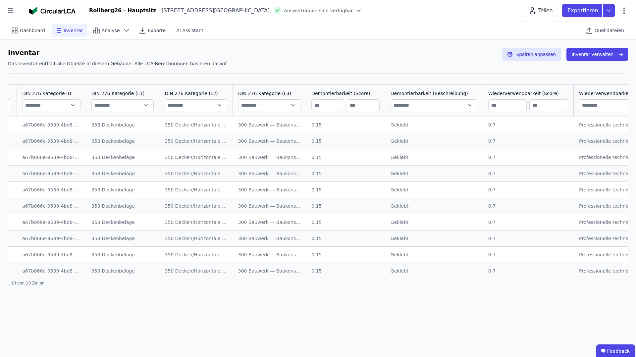
scroll to position [0, 683]
click at [123, 30] on icon at bounding box center [127, 31] width 8 height 8
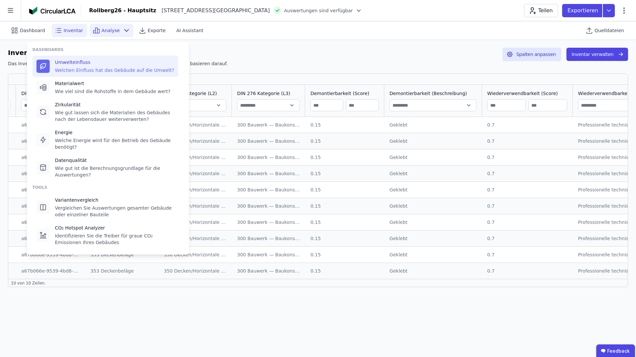
click at [81, 69] on div "Welchen Einfluss hat das Gebäude auf die Umwelt?" at bounding box center [114, 70] width 119 height 7
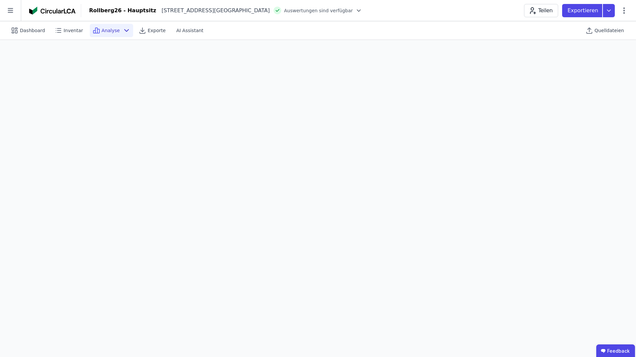
click at [116, 31] on div "Analyse" at bounding box center [111, 30] width 43 height 13
click at [123, 30] on icon at bounding box center [127, 31] width 8 height 8
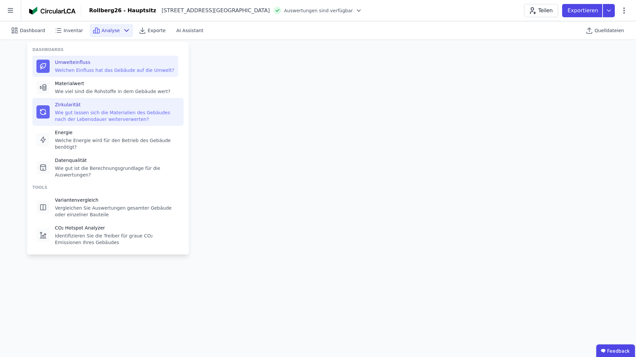
click at [118, 114] on div "Wie gut lassen sich die Materialien des Gebäudes nach der Lebensdauer weiterver…" at bounding box center [117, 115] width 125 height 13
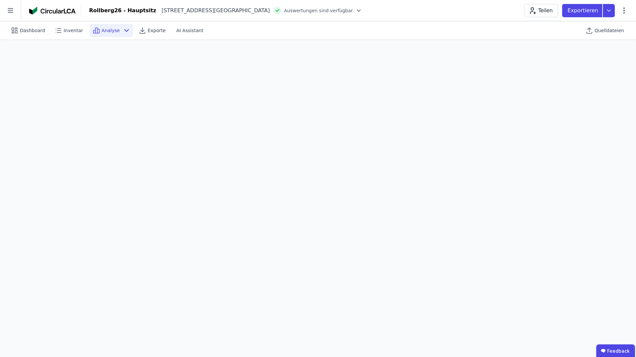
click at [118, 29] on div "Analyse" at bounding box center [111, 30] width 43 height 13
click at [122, 35] on div "Analyse" at bounding box center [111, 30] width 43 height 13
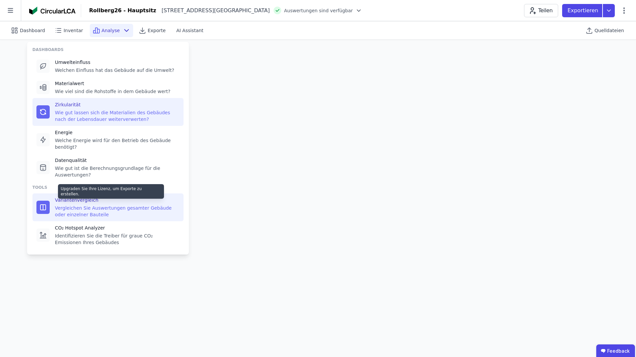
click at [137, 207] on div "Vergleichen Sie Auswertungen gesamter Gebäude oder einzelner Bauteile" at bounding box center [117, 211] width 125 height 13
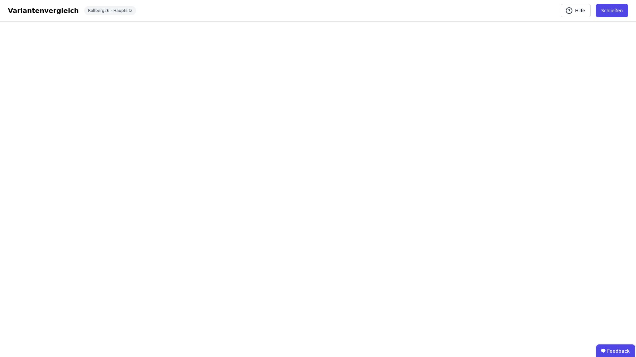
click at [615, 8] on button "Schließen" at bounding box center [612, 10] width 32 height 13
click at [615, 9] on icon at bounding box center [609, 10] width 12 height 13
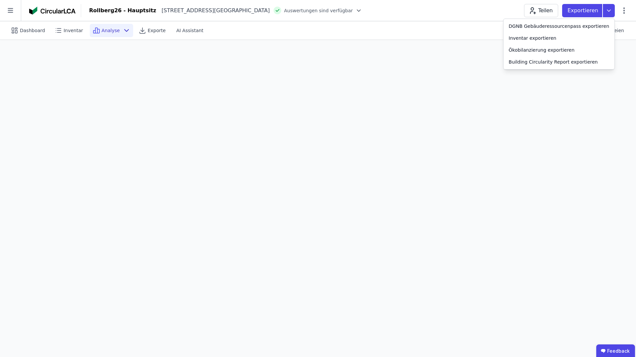
click at [470, 39] on div "Dashboard Inventar Analyse Exporte AI Assistant Quelldateien" at bounding box center [318, 30] width 620 height 18
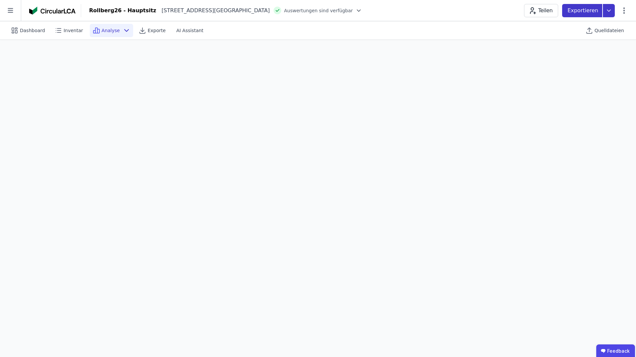
click at [608, 12] on icon at bounding box center [609, 10] width 12 height 13
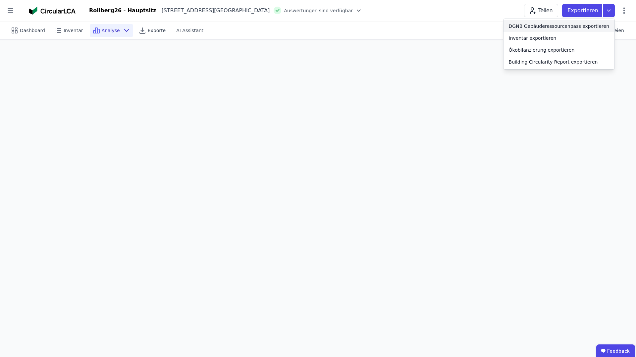
click at [575, 26] on div "DGNB Gebäuderessourcenpass exportieren" at bounding box center [559, 26] width 100 height 7
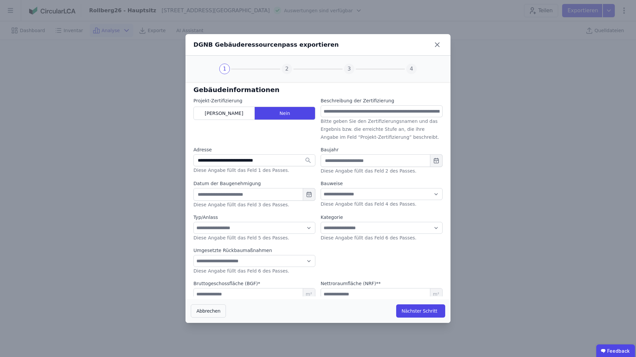
type input "**********"
type input "****"
type input "**********"
select select "**"
select select "*"
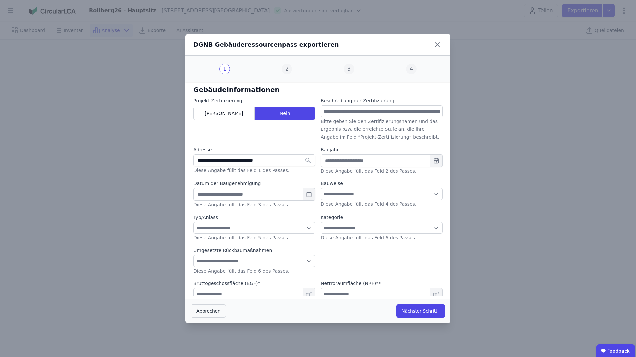
select select "*"
type input "*****"
select select "*"
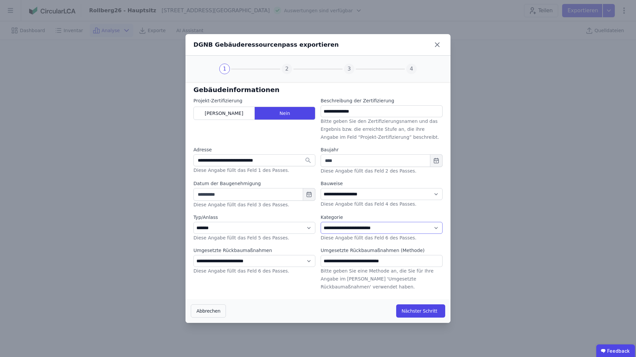
click at [369, 228] on select "**********" at bounding box center [382, 228] width 122 height 12
click at [378, 259] on input "**********" at bounding box center [382, 261] width 122 height 12
click at [352, 277] on label "Bitte geben Sie eine Methode an, die Sie für Ihre Angabe im Feld 'Umgesetzte Rü…" at bounding box center [377, 278] width 113 height 21
click at [346, 241] on div "**********" at bounding box center [382, 228] width 122 height 28
drag, startPoint x: 364, startPoint y: 238, endPoint x: 407, endPoint y: 240, distance: 43.5
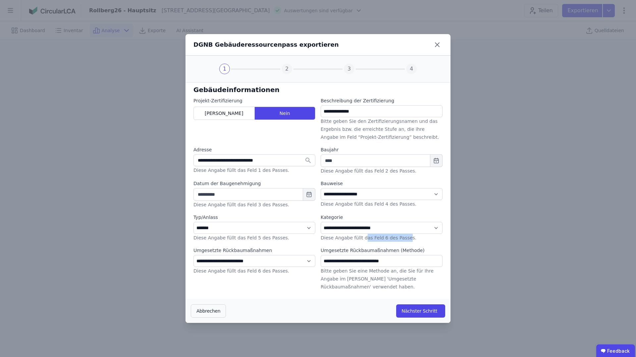
click at [407, 240] on label "Diese Angabe füllt das Feld 6 des Passes." at bounding box center [369, 237] width 96 height 5
click at [424, 242] on div "**********" at bounding box center [382, 228] width 122 height 28
click at [415, 314] on button "Nächster Schritt" at bounding box center [420, 311] width 49 height 13
select select "*"
select select "**"
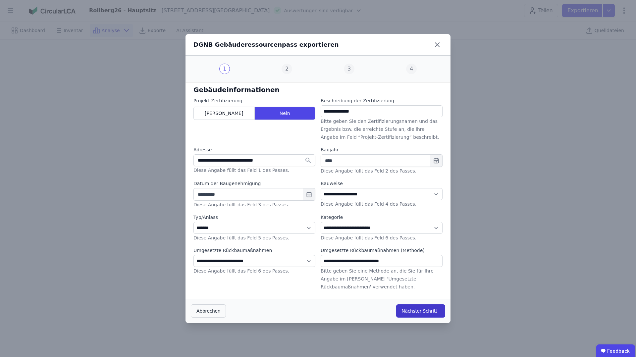
select select "*"
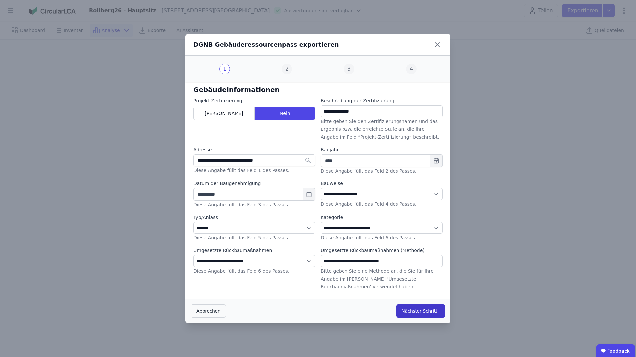
select select "*"
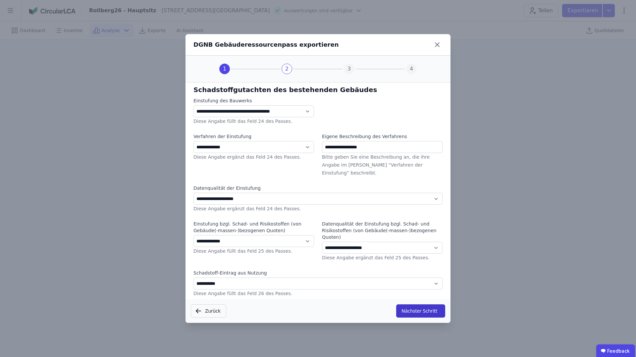
click at [415, 313] on button "Nächster Schritt" at bounding box center [420, 311] width 49 height 13
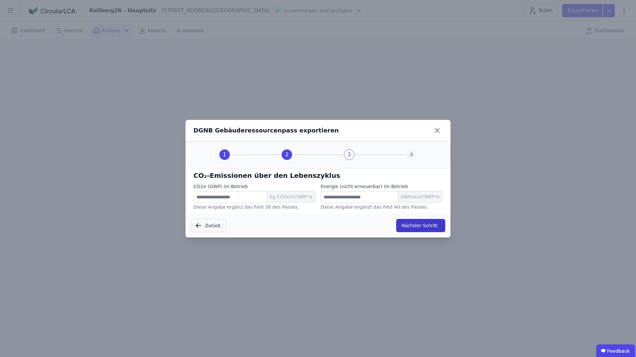
click at [417, 224] on button "Nächster Schritt" at bounding box center [420, 225] width 49 height 13
select select "*"
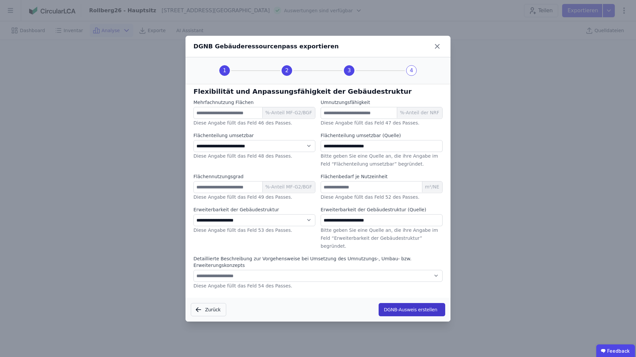
click at [412, 307] on button "DGNB-Ausweis erstellen" at bounding box center [412, 309] width 67 height 13
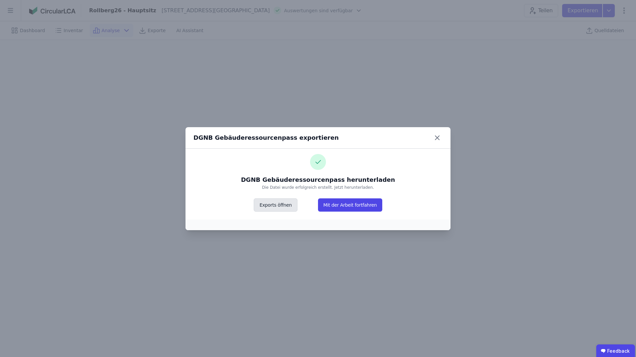
click at [285, 201] on button "Exports öffnen" at bounding box center [275, 204] width 43 height 13
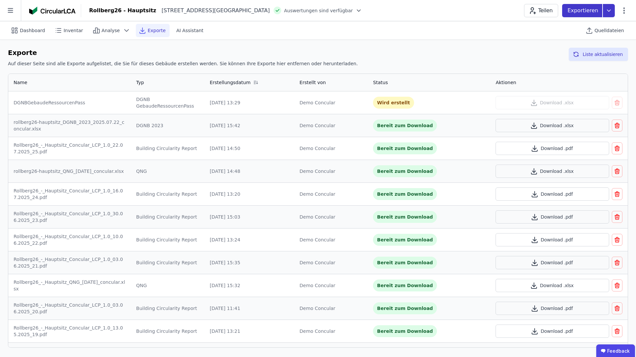
click at [608, 10] on icon at bounding box center [608, 11] width 3 height 2
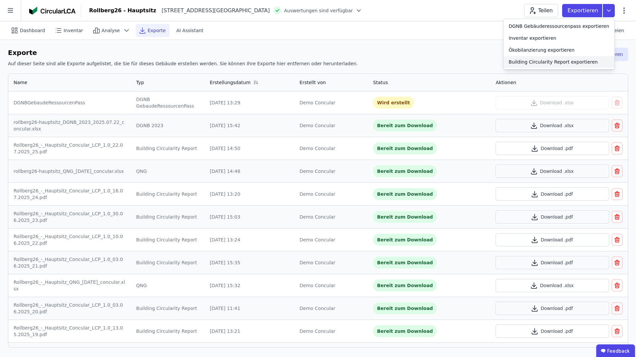
click at [531, 62] on div "Building Circularity Report exportieren" at bounding box center [553, 62] width 89 height 7
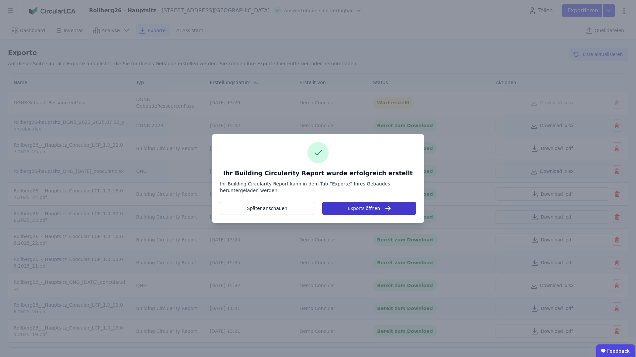
click at [361, 208] on button "Exports öffnen" at bounding box center [369, 208] width 94 height 13
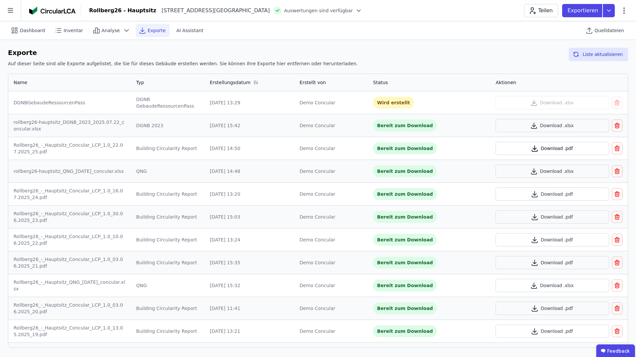
click at [529, 148] on button "Download .pdf" at bounding box center [552, 148] width 113 height 13
click at [607, 11] on icon at bounding box center [609, 10] width 12 height 13
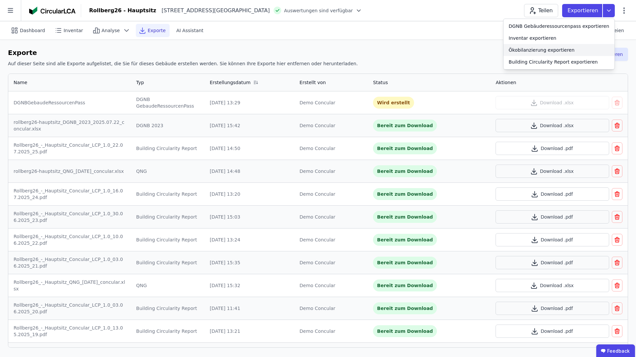
click at [583, 50] on div "Ökobilanzierung exportieren" at bounding box center [559, 50] width 111 height 12
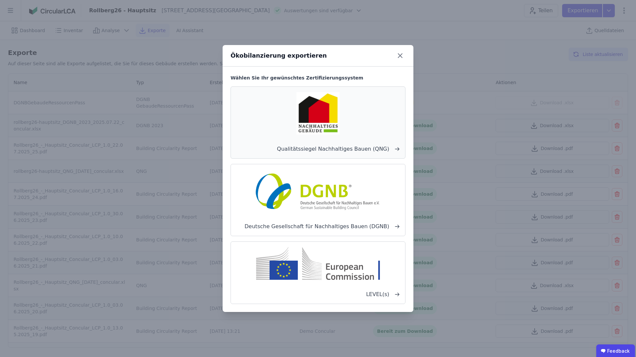
click at [362, 129] on div "Qualitätssiegel Nachhaltiges Bauen (QNG)" at bounding box center [318, 122] width 175 height 72
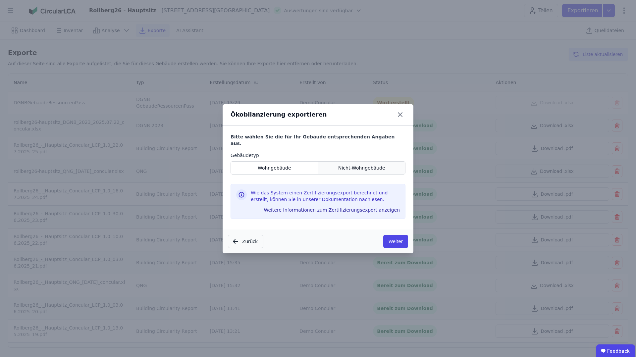
click at [334, 164] on div "Nicht-Wohngebäude" at bounding box center [361, 167] width 87 height 13
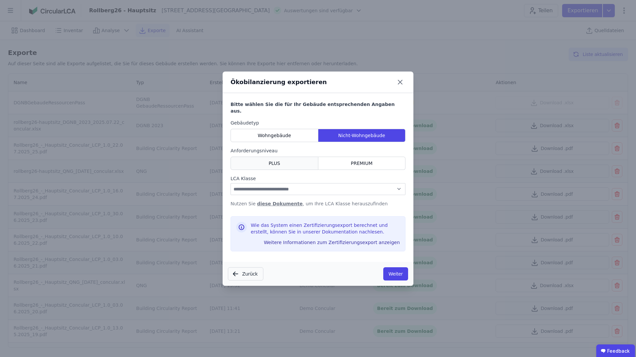
click at [269, 160] on span "PLUS" at bounding box center [275, 163] width 12 height 7
click at [285, 183] on select "**********" at bounding box center [318, 189] width 175 height 12
select select "*"
click at [396, 271] on button "Weiter" at bounding box center [395, 273] width 25 height 13
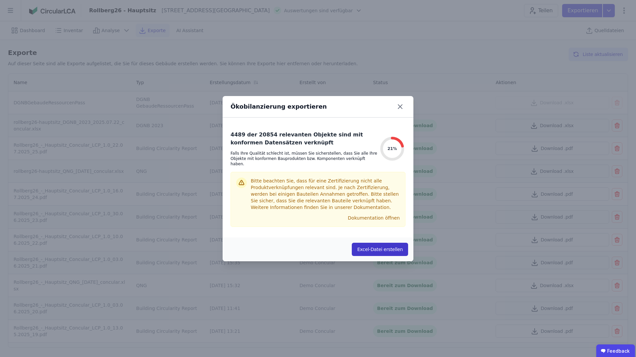
click at [387, 246] on button "Excel-Datei erstellen" at bounding box center [380, 249] width 56 height 13
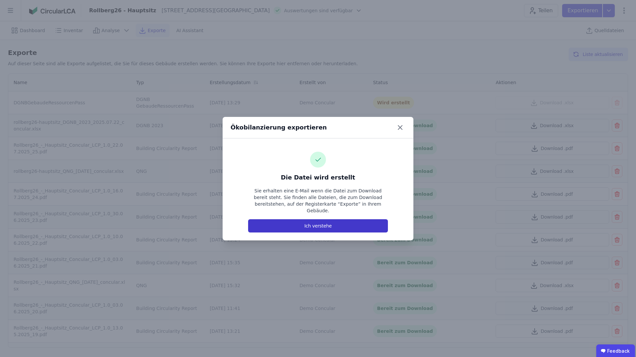
click at [339, 222] on button "Ich verstehe" at bounding box center [318, 225] width 140 height 13
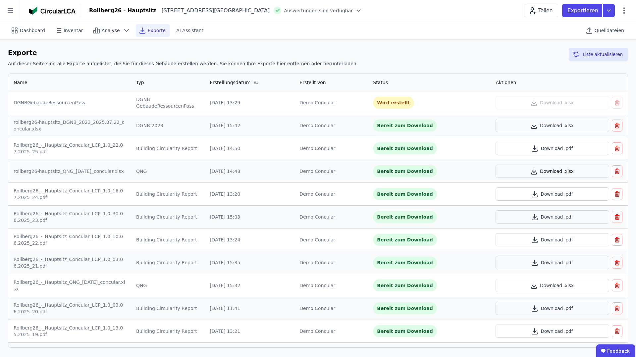
click at [524, 171] on button "Download .xlsx" at bounding box center [552, 171] width 113 height 13
